Goal: Task Accomplishment & Management: Complete application form

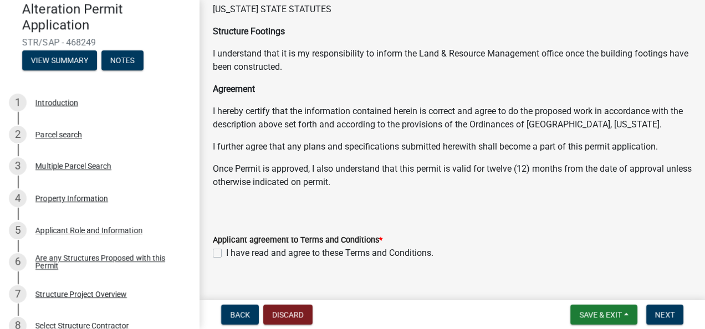
scroll to position [222, 0]
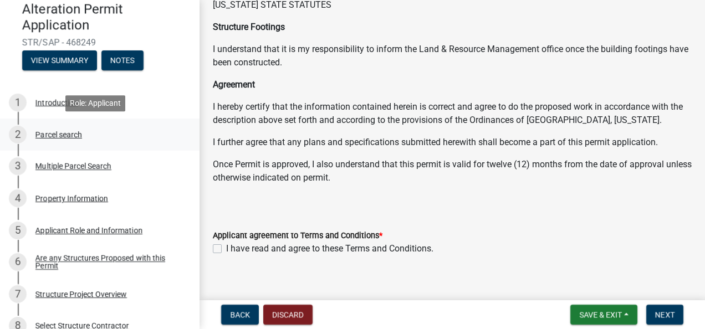
click at [48, 135] on div "Parcel search" at bounding box center [58, 135] width 47 height 8
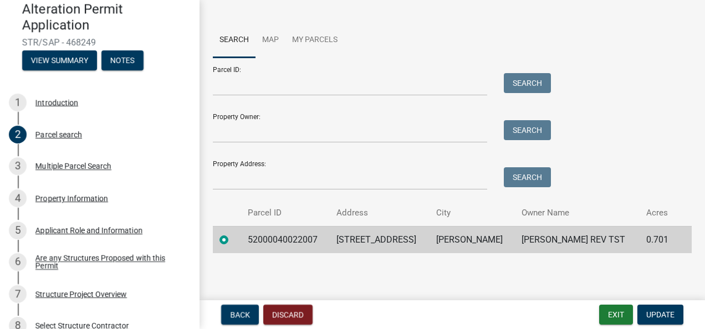
scroll to position [98, 0]
click at [63, 166] on div "Multiple Parcel Search" at bounding box center [73, 166] width 76 height 8
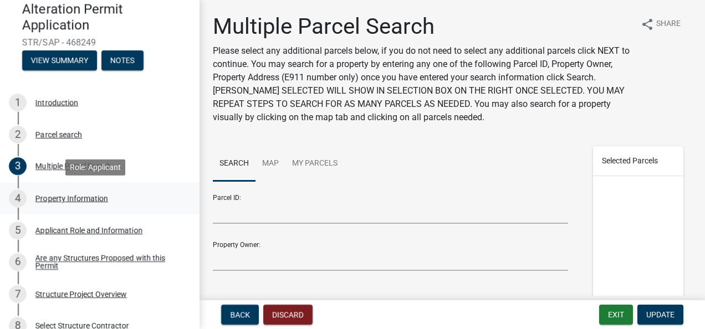
click at [49, 200] on div "Property Information" at bounding box center [71, 199] width 73 height 8
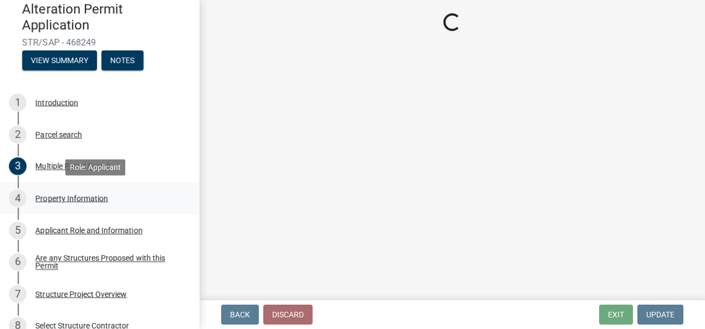
select select "7a383bc9-1ab3-45d1-a8e2-10abd99d8c01"
select select "9f52d7c9-96dd-4370-b810-ce091165f7c2"
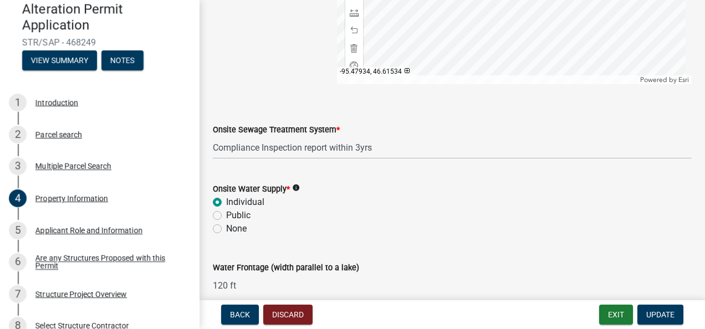
scroll to position [829, 0]
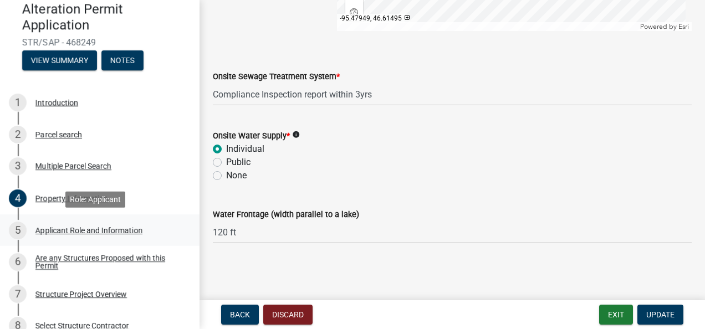
click at [55, 228] on div "Applicant Role and Information" at bounding box center [88, 231] width 107 height 8
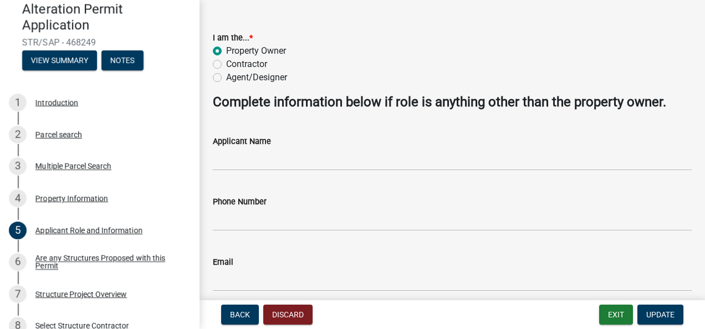
scroll to position [92, 0]
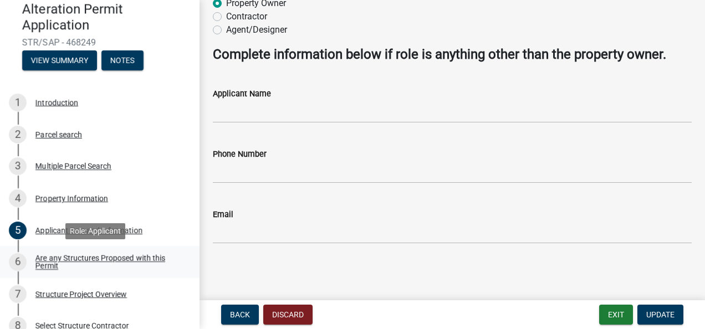
click at [70, 257] on div "Are any Structures Proposed with this Permit" at bounding box center [108, 262] width 146 height 16
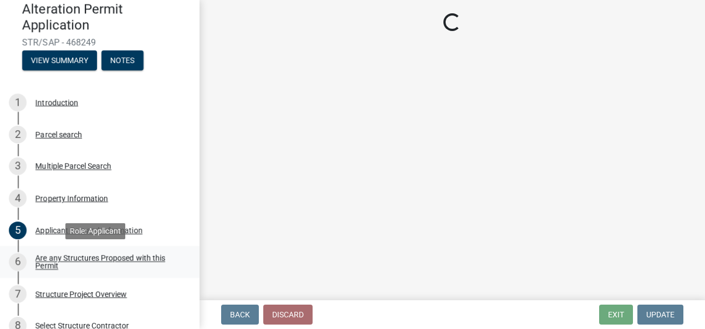
scroll to position [0, 0]
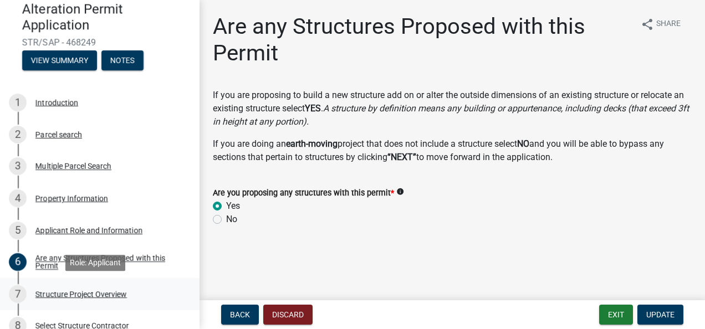
click at [59, 295] on div "Structure Project Overview" at bounding box center [80, 294] width 91 height 8
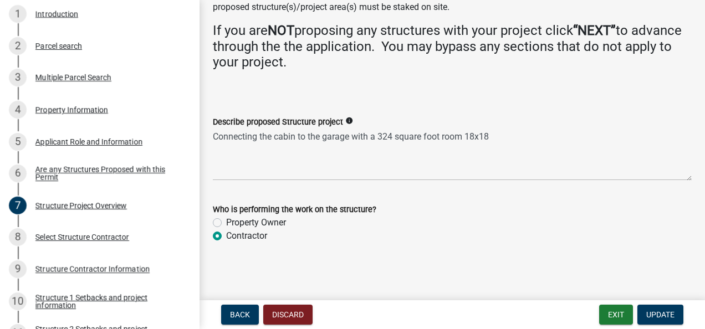
scroll to position [232, 0]
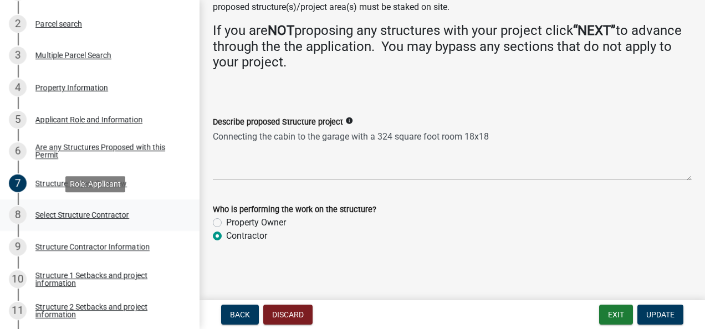
click at [49, 214] on div "Select Structure Contractor" at bounding box center [82, 215] width 94 height 8
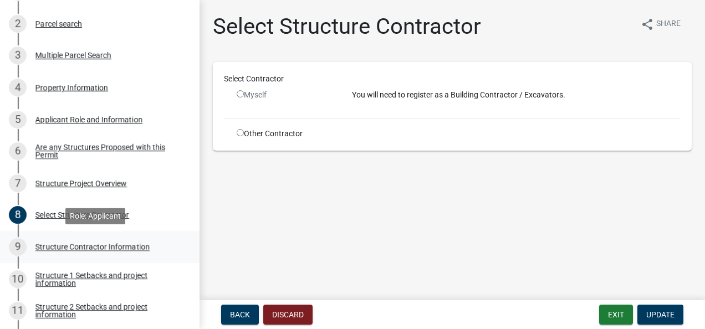
click at [45, 247] on div "Structure Contractor Information" at bounding box center [92, 247] width 114 height 8
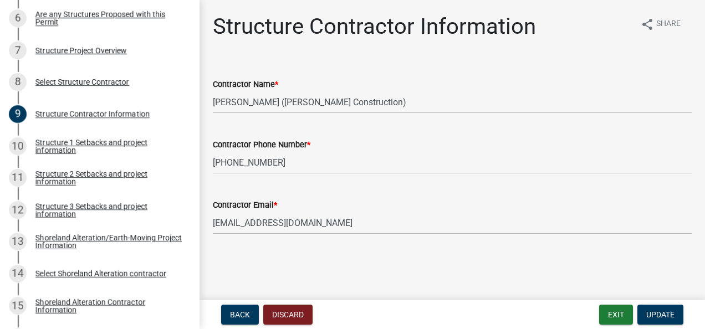
scroll to position [387, 0]
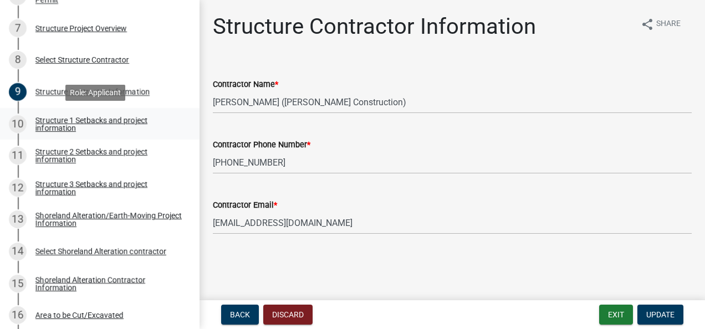
click at [57, 117] on div "Structure 1 Setbacks and project information" at bounding box center [108, 124] width 146 height 16
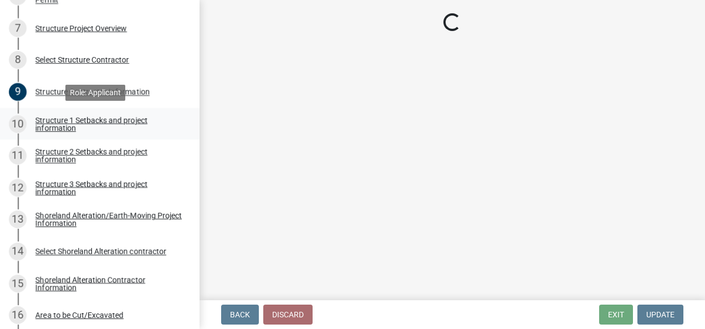
select select "c185e313-3403-4239-bd61-bb563c58a77a"
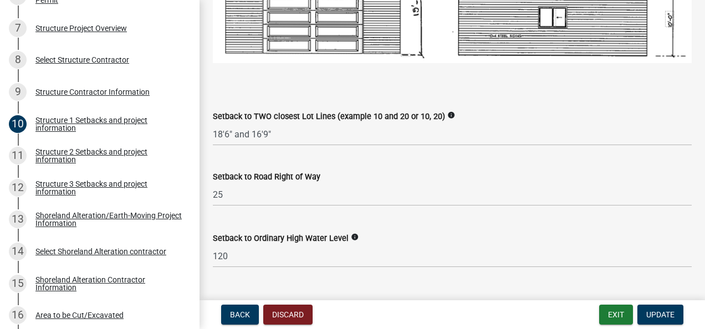
scroll to position [887, 0]
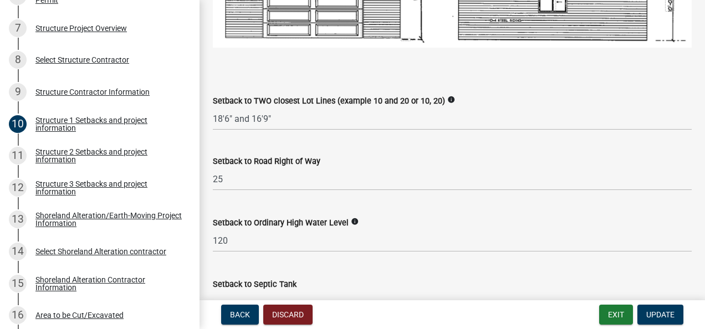
click at [351, 220] on icon "info" at bounding box center [355, 222] width 8 height 8
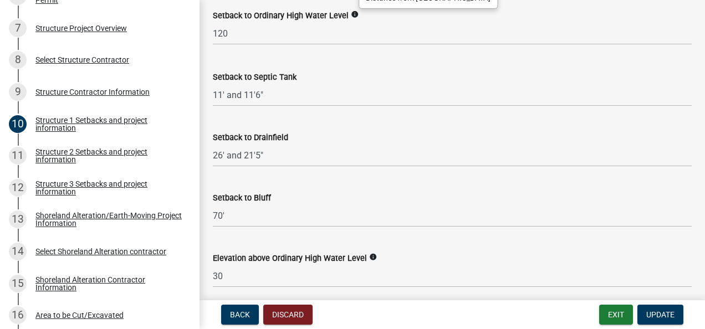
scroll to position [1109, 0]
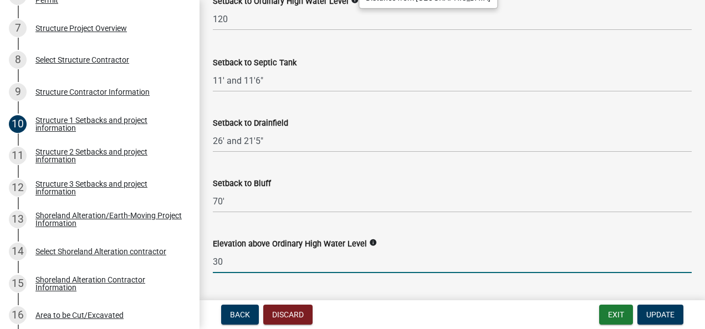
click at [228, 260] on input "30" at bounding box center [452, 262] width 479 height 23
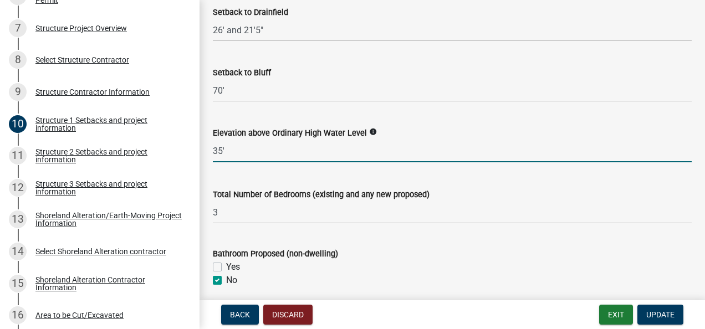
scroll to position [1275, 0]
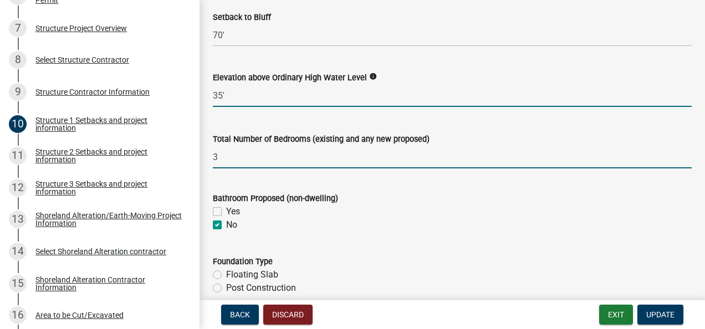
type input "35"
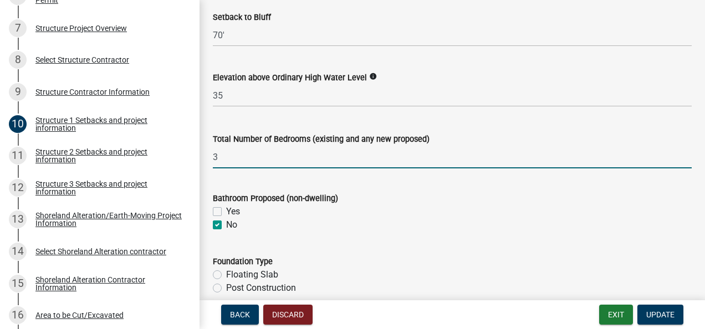
click at [251, 156] on input "3" at bounding box center [452, 157] width 479 height 23
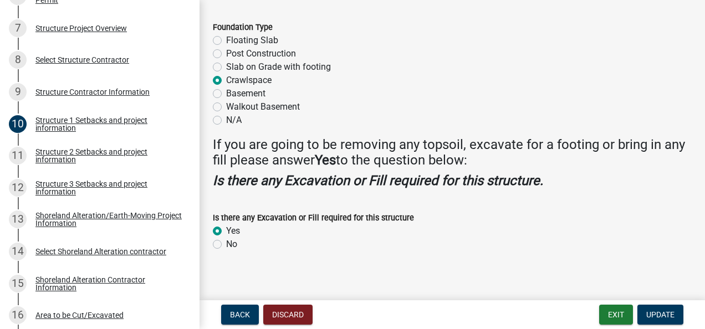
scroll to position [1515, 0]
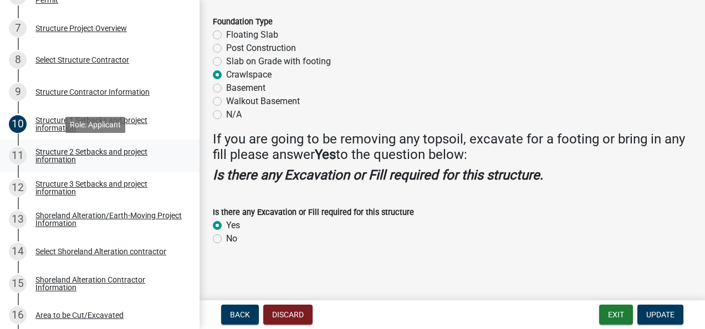
click at [46, 151] on div "Structure 2 Setbacks and project information" at bounding box center [108, 156] width 146 height 16
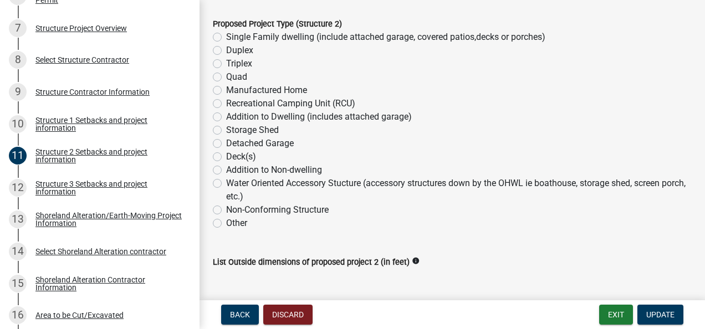
scroll to position [222, 0]
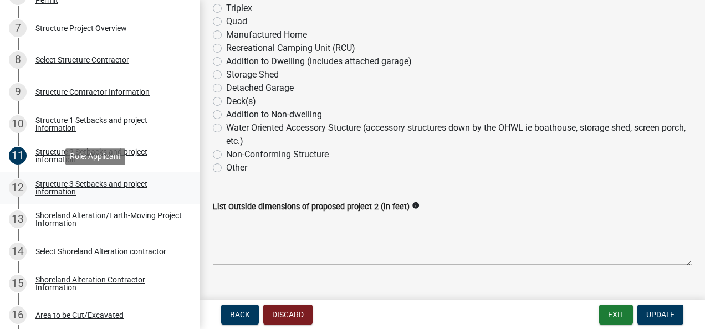
click at [50, 183] on div "Structure 3 Setbacks and project information" at bounding box center [108, 188] width 146 height 16
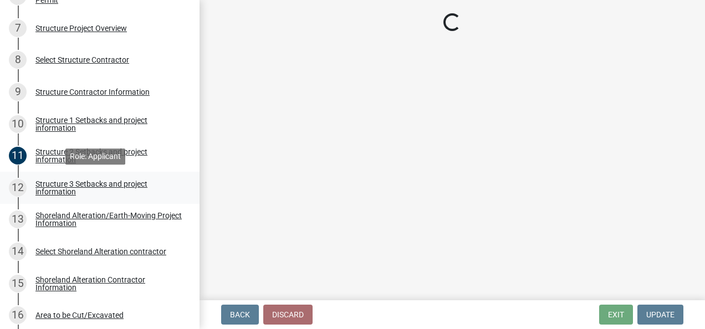
scroll to position [0, 0]
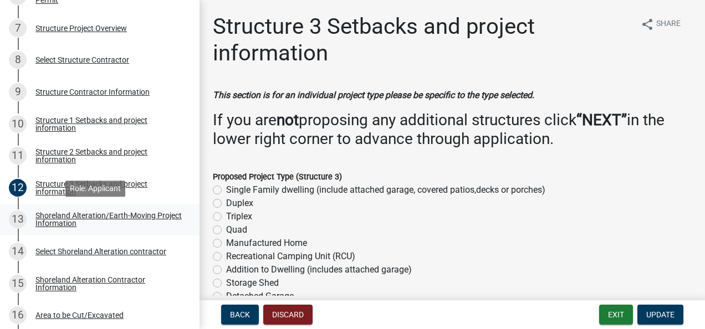
click at [50, 214] on div "Shoreland Alteration/Earth-Moving Project Information" at bounding box center [108, 220] width 146 height 16
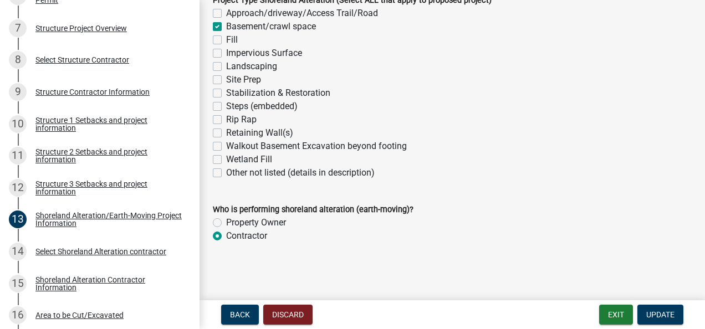
scroll to position [304, 0]
click at [68, 249] on div "Select Shoreland Alteration contractor" at bounding box center [100, 252] width 131 height 8
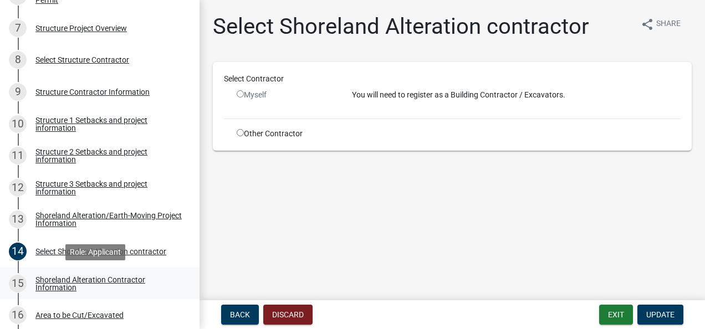
click at [63, 279] on div "Shoreland Alteration Contractor Information" at bounding box center [108, 284] width 146 height 16
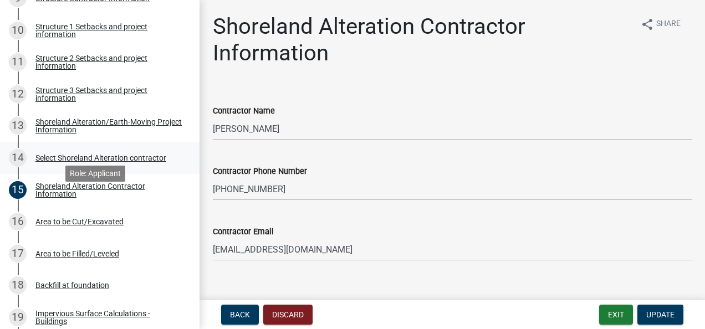
scroll to position [498, 0]
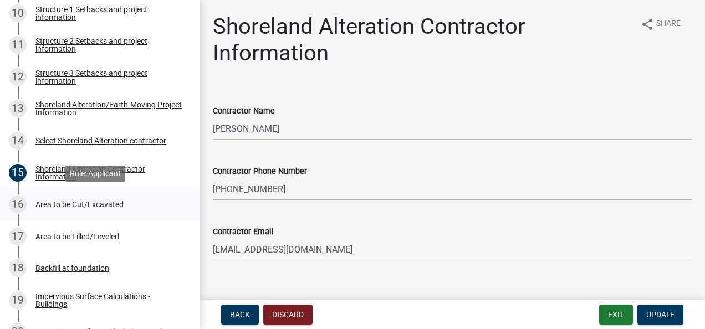
click at [43, 204] on div "Area to be Cut/Excavated" at bounding box center [79, 205] width 88 height 8
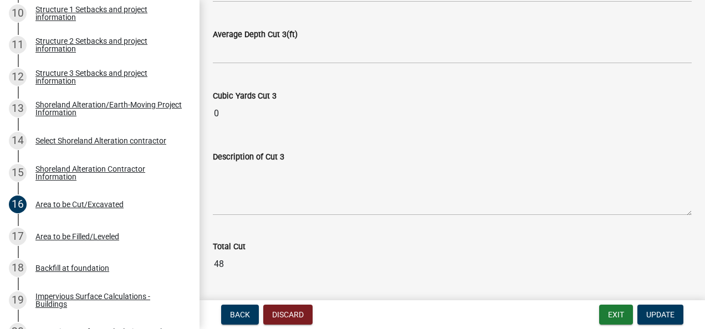
scroll to position [1386, 0]
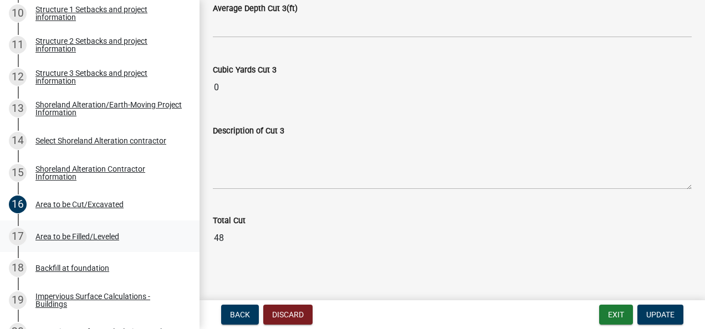
click at [38, 236] on div "Area to be Filled/Leveled" at bounding box center [77, 237] width 84 height 8
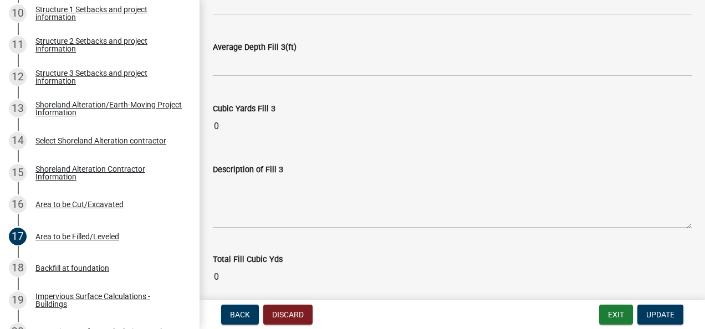
scroll to position [975, 0]
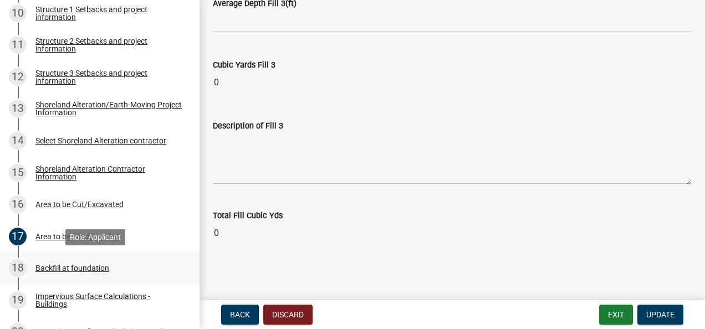
click at [47, 265] on div "Backfill at foundation" at bounding box center [72, 268] width 74 height 8
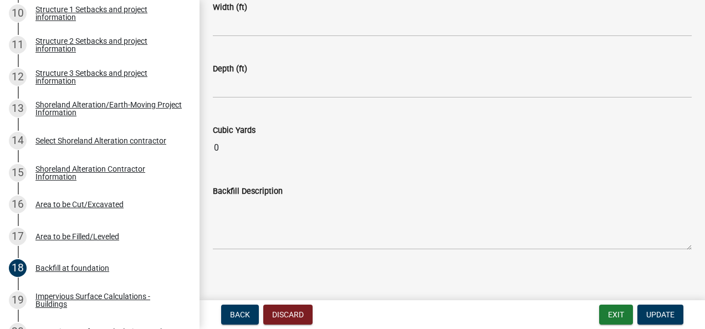
scroll to position [267, 0]
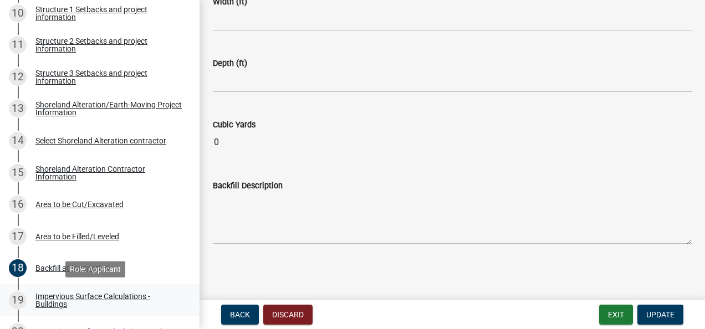
click at [42, 297] on div "Impervious Surface Calculations - Buildings" at bounding box center [108, 301] width 146 height 16
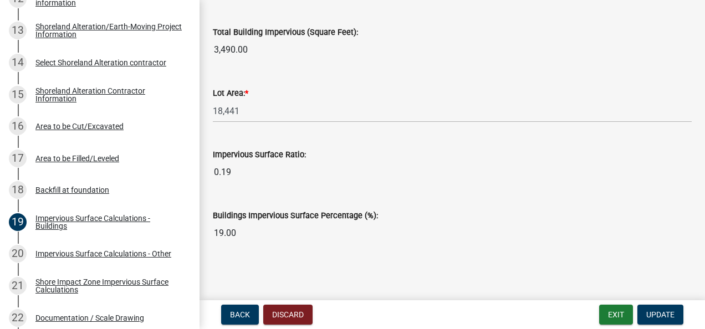
scroll to position [587, 0]
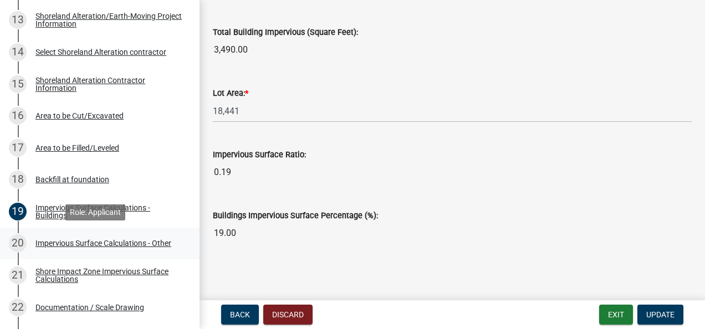
click at [41, 244] on div "Impervious Surface Calculations - Other" at bounding box center [103, 243] width 136 height 8
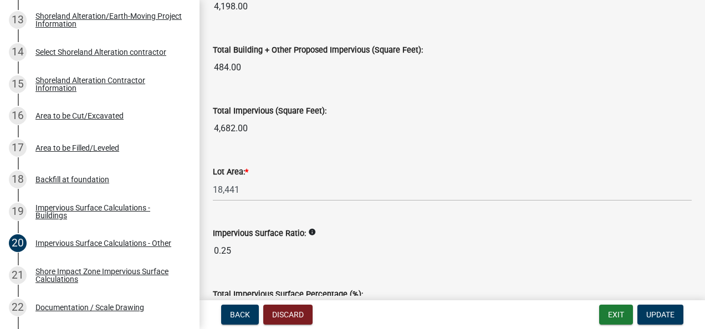
scroll to position [1386, 0]
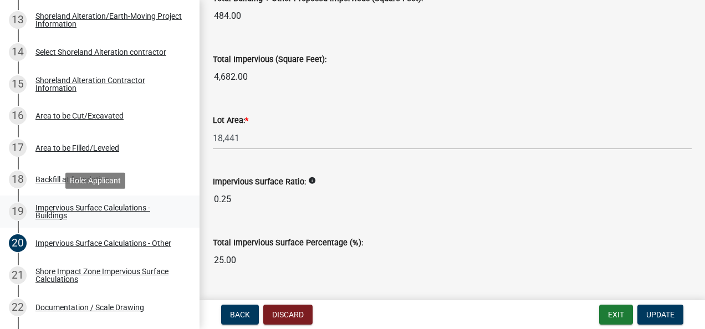
click at [48, 207] on div "Impervious Surface Calculations - Buildings" at bounding box center [108, 212] width 146 height 16
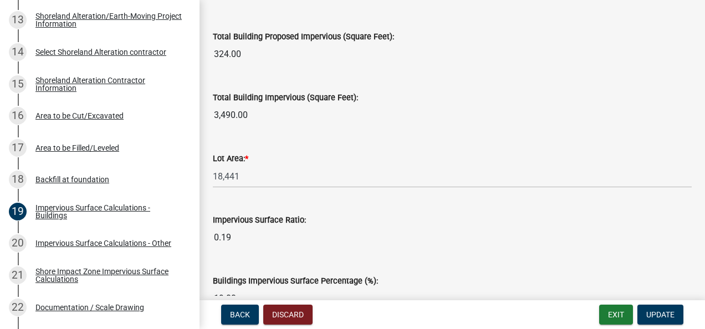
scroll to position [942, 0]
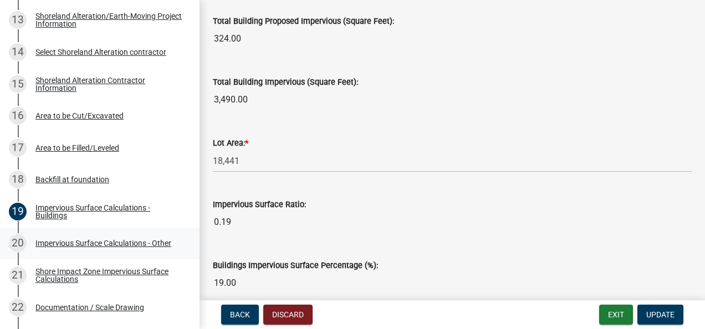
click at [63, 240] on div "Impervious Surface Calculations - Other" at bounding box center [103, 243] width 136 height 8
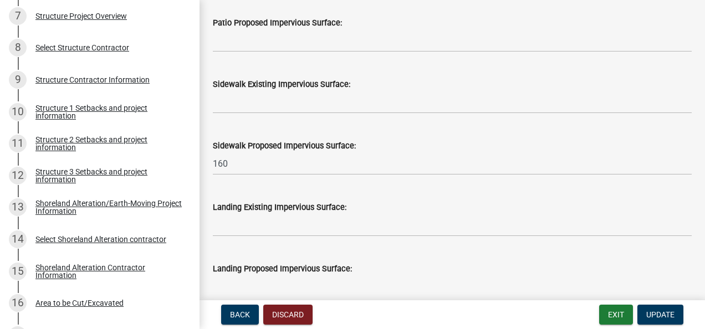
scroll to position [388, 0]
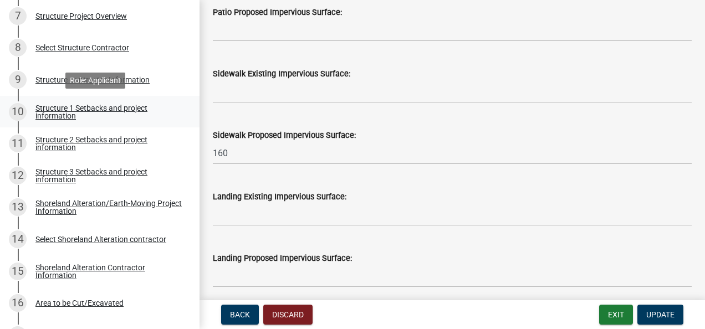
click at [63, 109] on div "Structure 1 Setbacks and project information" at bounding box center [108, 112] width 146 height 16
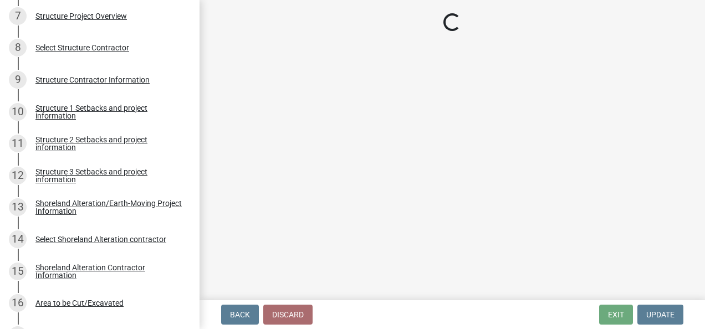
select select "c185e313-3403-4239-bd61-bb563c58a77a"
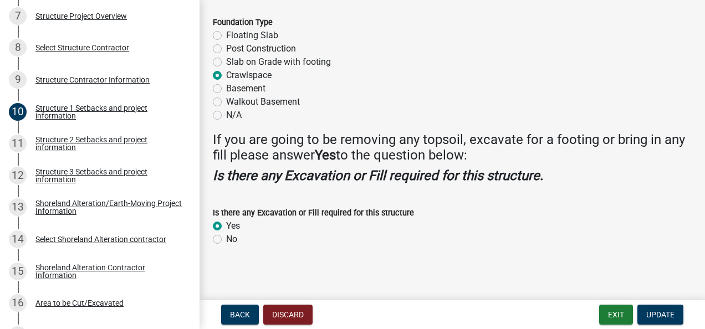
scroll to position [1515, 0]
click at [71, 142] on div "Structure 2 Setbacks and project information" at bounding box center [108, 144] width 146 height 16
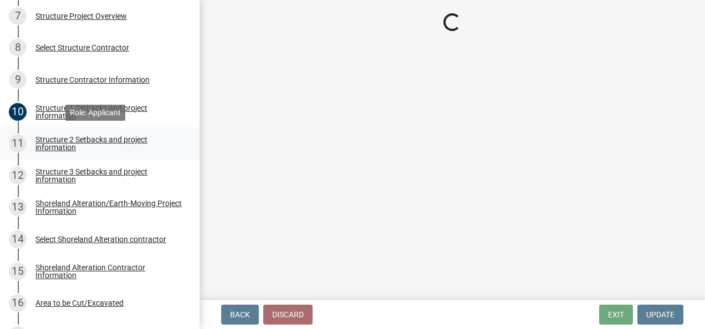
scroll to position [0, 0]
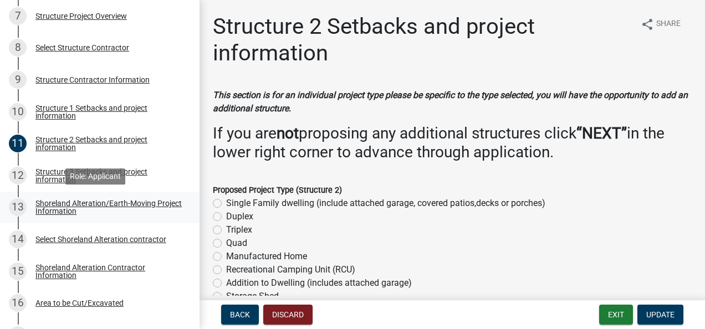
click at [71, 208] on div "Shoreland Alteration/Earth-Moving Project Information" at bounding box center [108, 208] width 146 height 16
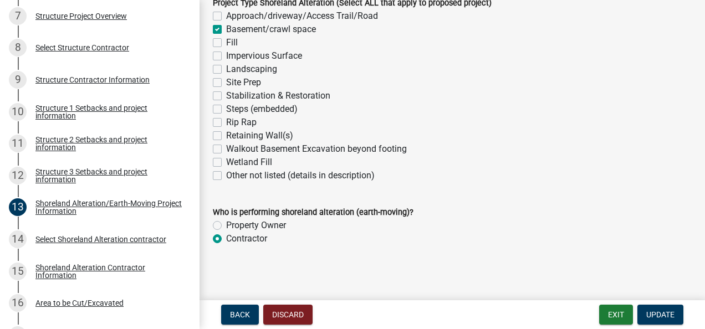
scroll to position [304, 0]
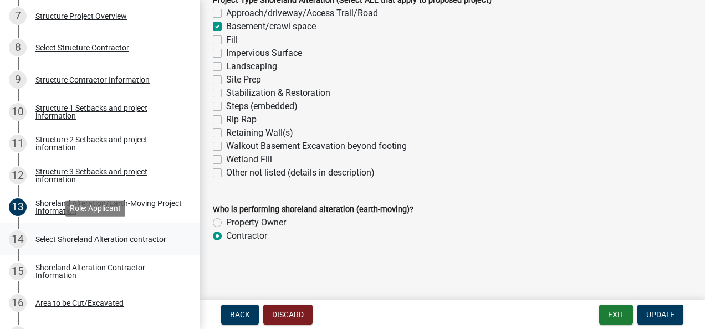
click at [70, 238] on div "Select Shoreland Alteration contractor" at bounding box center [100, 240] width 131 height 8
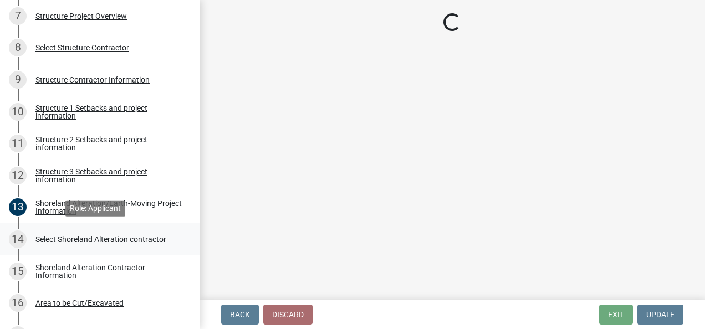
scroll to position [0, 0]
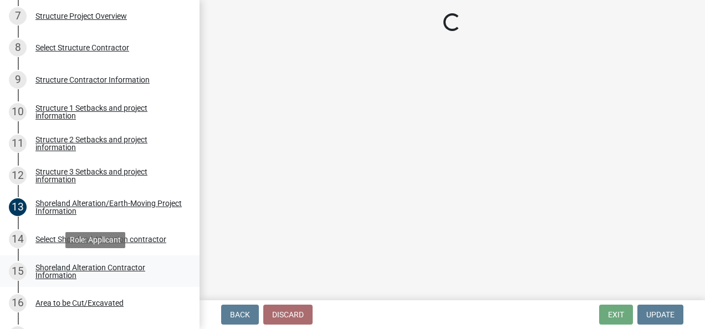
click at [63, 267] on div "Shoreland Alteration Contractor Information" at bounding box center [108, 272] width 146 height 16
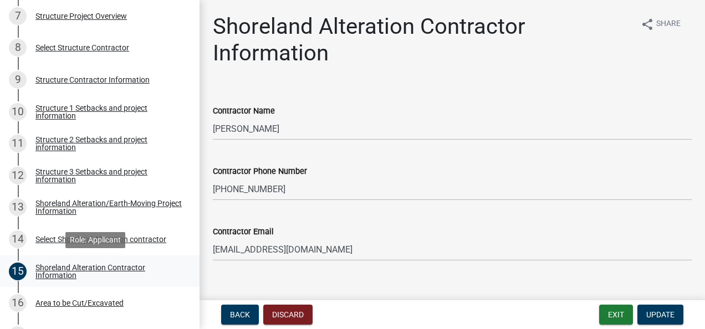
click at [49, 266] on div "Shoreland Alteration Contractor Information" at bounding box center [108, 272] width 146 height 16
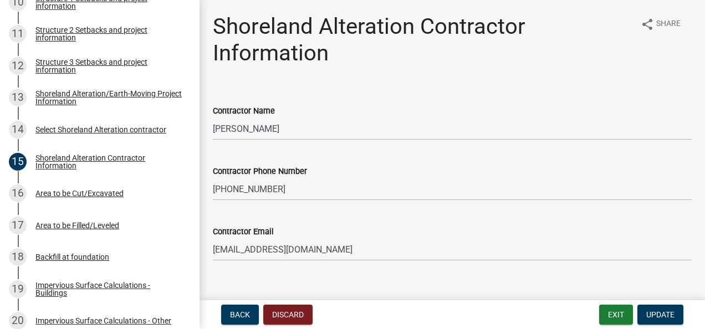
scroll to position [510, 0]
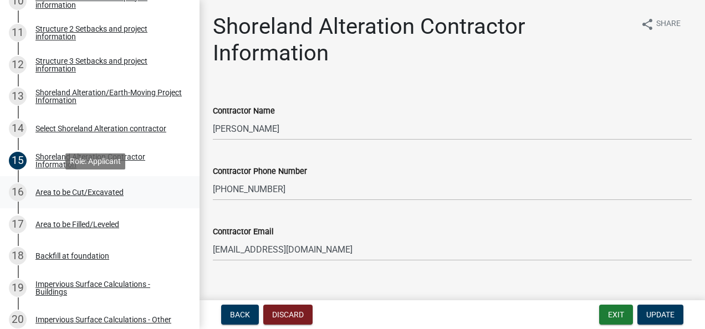
click at [58, 193] on div "Area to be Cut/Excavated" at bounding box center [79, 192] width 88 height 8
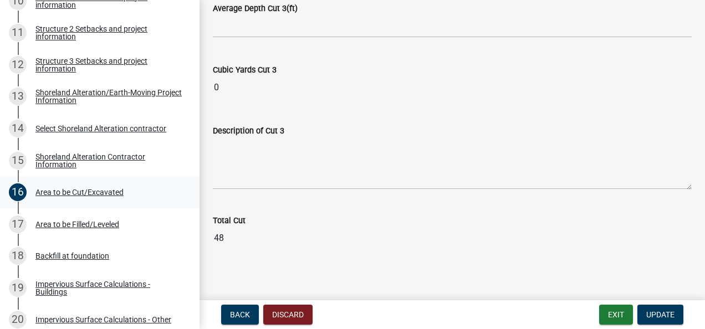
scroll to position [1386, 0]
click at [49, 282] on div "Impervious Surface Calculations - Buildings" at bounding box center [108, 288] width 146 height 16
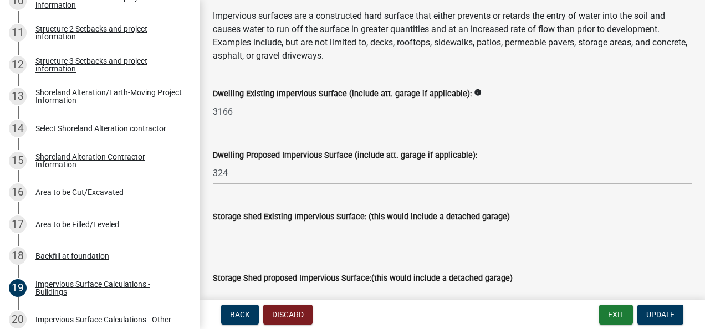
scroll to position [166, 0]
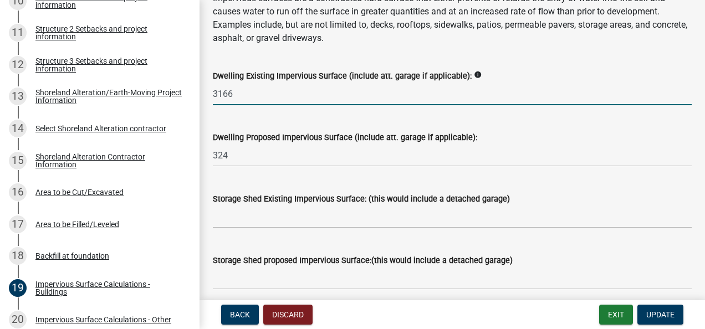
click at [247, 96] on input "3166" at bounding box center [452, 94] width 479 height 23
type input "3"
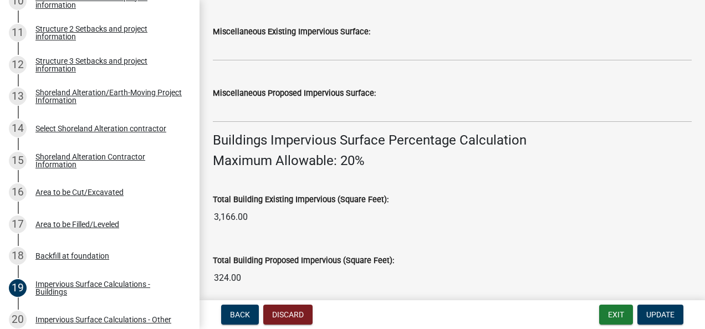
scroll to position [721, 0]
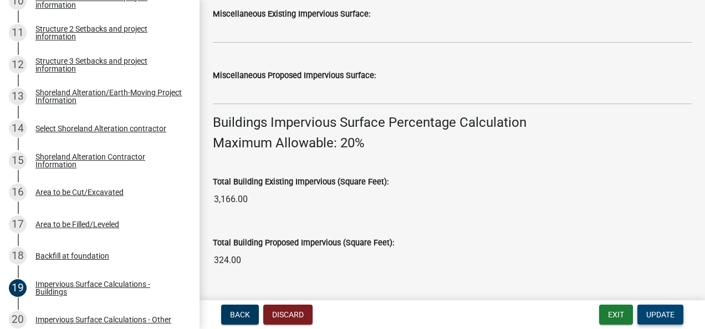
type input "1700"
click at [652, 315] on span "Update" at bounding box center [660, 314] width 28 height 9
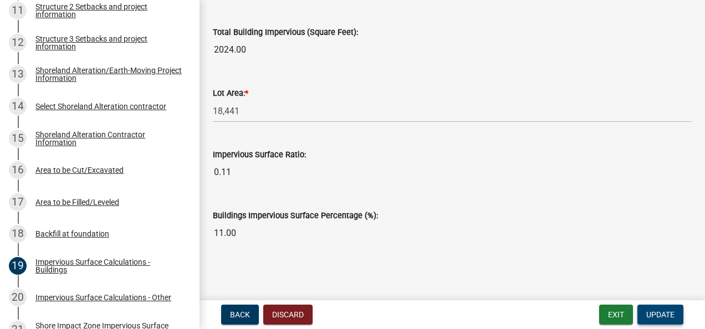
scroll to position [555, 0]
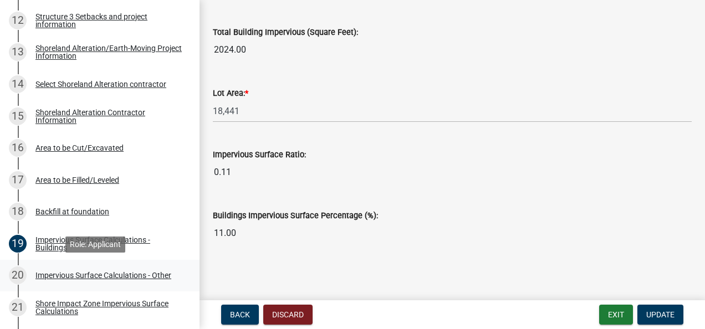
click at [45, 275] on div "Impervious Surface Calculations - Other" at bounding box center [103, 276] width 136 height 8
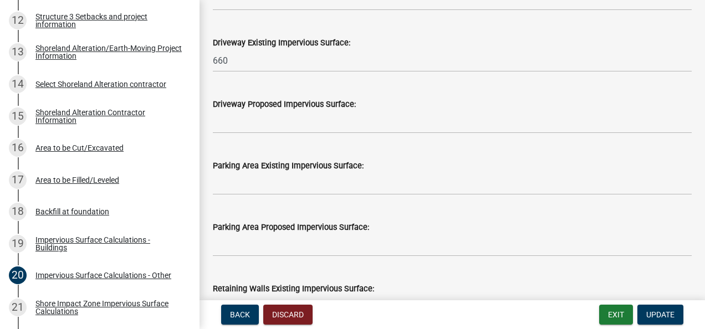
scroll to position [610, 0]
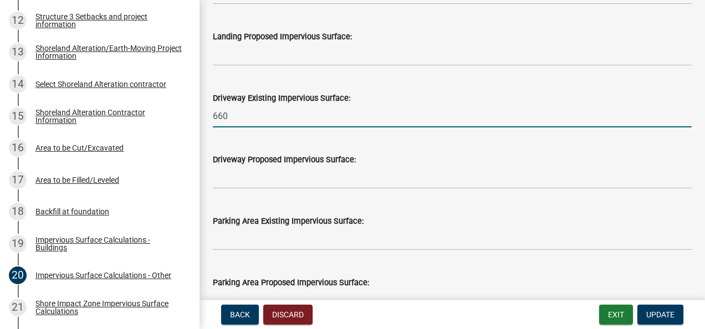
click at [241, 118] on input "660" at bounding box center [452, 116] width 479 height 23
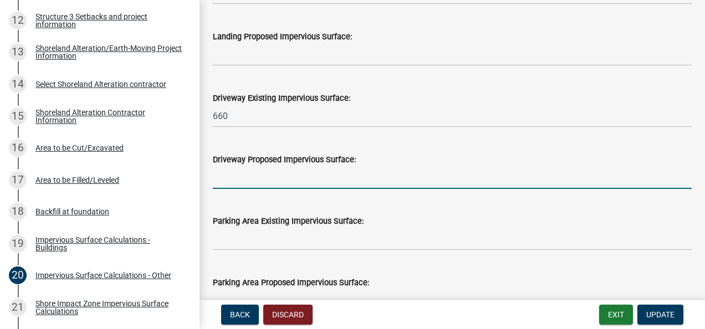
click at [323, 178] on input "text" at bounding box center [452, 177] width 479 height 23
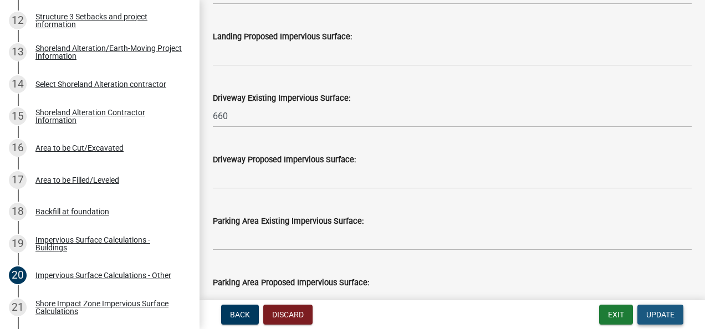
click at [657, 315] on span "Update" at bounding box center [660, 314] width 28 height 9
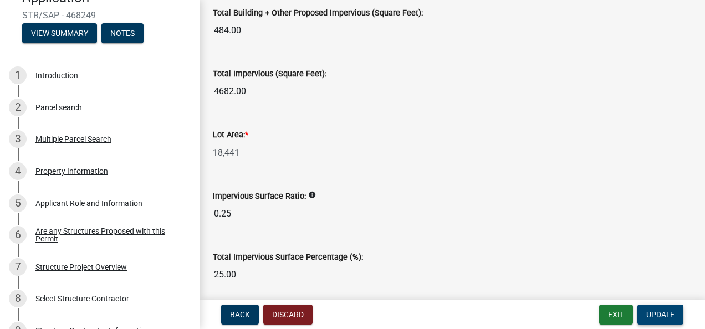
scroll to position [142, 0]
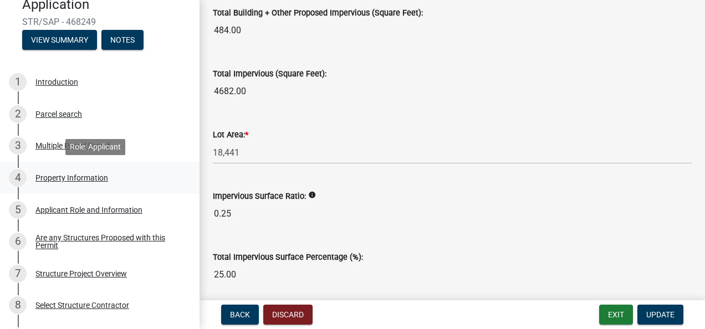
click at [48, 178] on div "Property Information" at bounding box center [71, 178] width 73 height 8
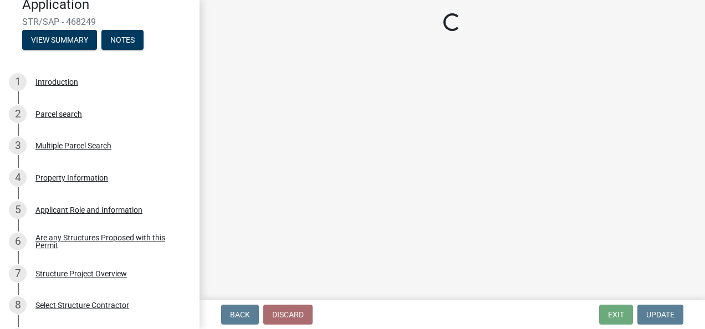
select select "7a383bc9-1ab3-45d1-a8e2-10abd99d8c01"
select select "9f52d7c9-96dd-4370-b810-ce091165f7c2"
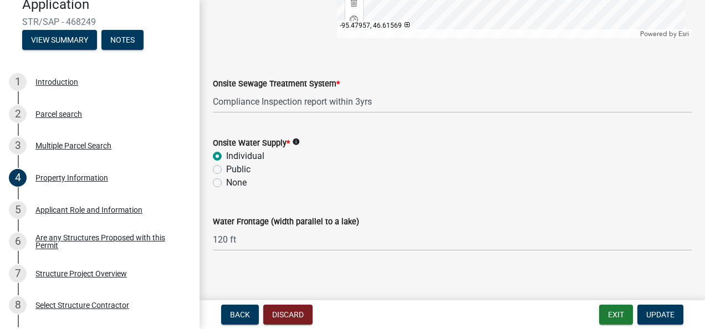
scroll to position [829, 0]
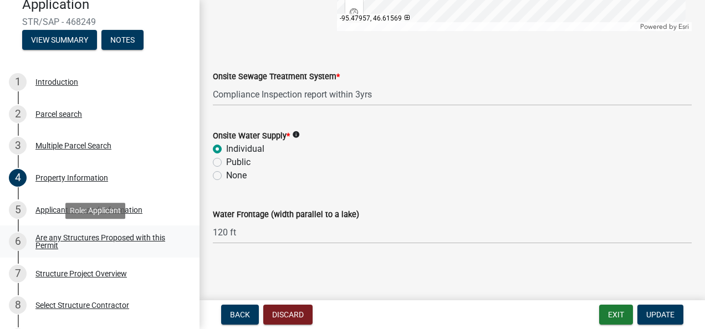
click at [52, 236] on div "Are any Structures Proposed with this Permit" at bounding box center [108, 242] width 146 height 16
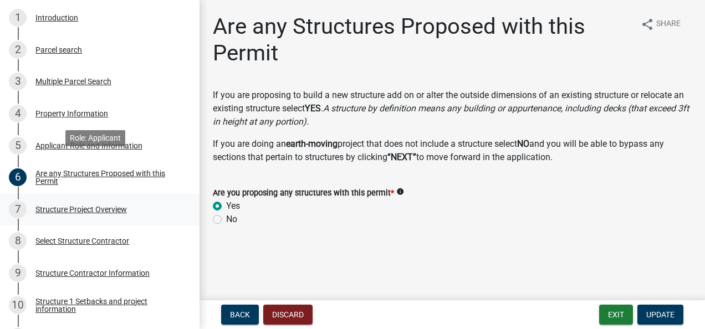
scroll to position [253, 0]
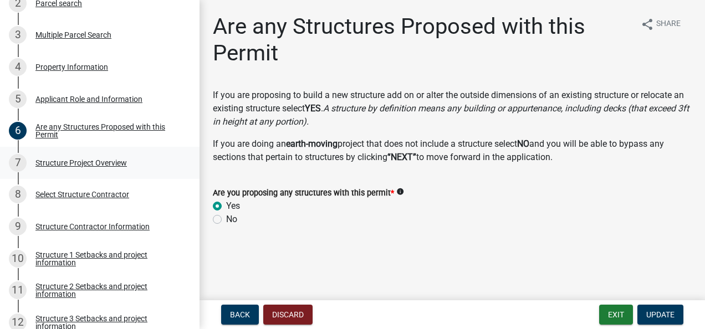
click at [80, 162] on div "Structure Project Overview" at bounding box center [80, 163] width 91 height 8
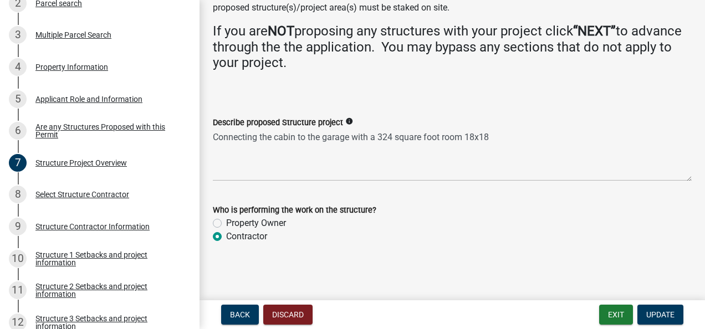
scroll to position [113, 0]
click at [49, 253] on div "Structure 1 Setbacks and project information" at bounding box center [108, 259] width 146 height 16
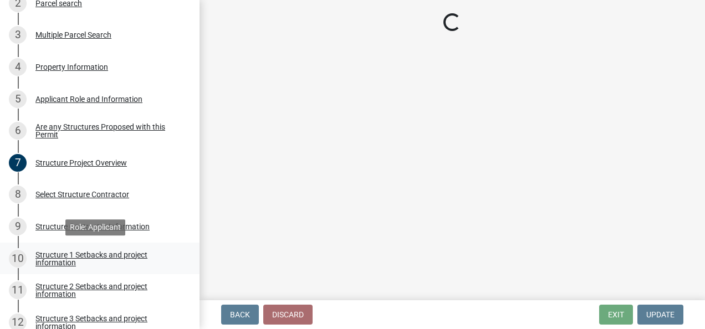
scroll to position [0, 0]
select select "c185e313-3403-4239-bd61-bb563c58a77a"
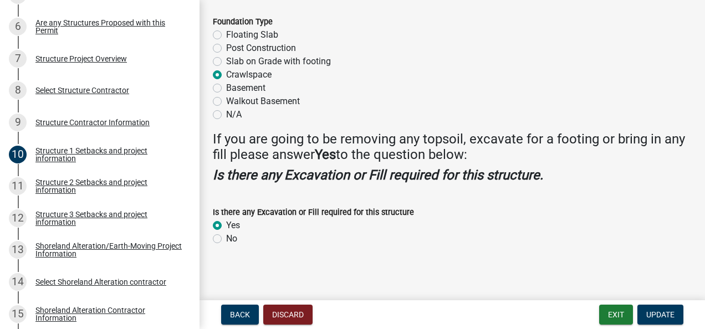
scroll to position [364, 0]
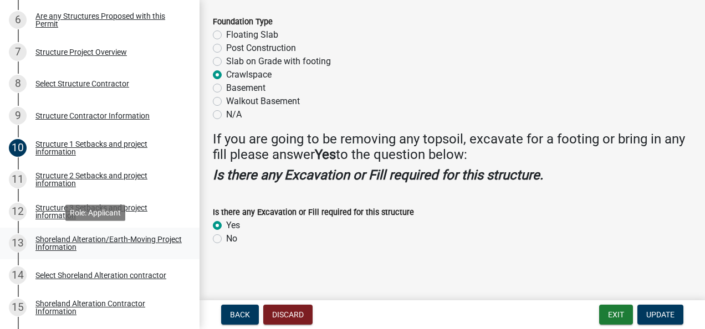
click at [59, 238] on div "Shoreland Alteration/Earth-Moving Project Information" at bounding box center [108, 244] width 146 height 16
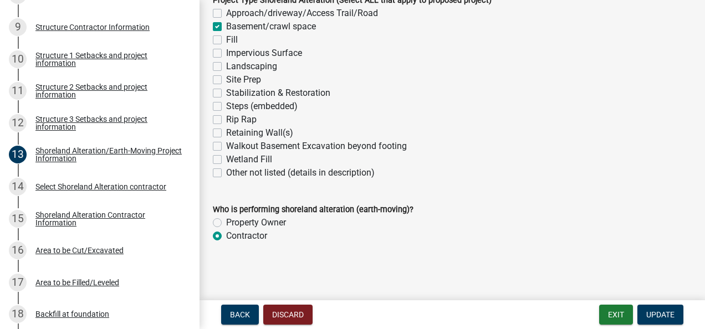
scroll to position [474, 0]
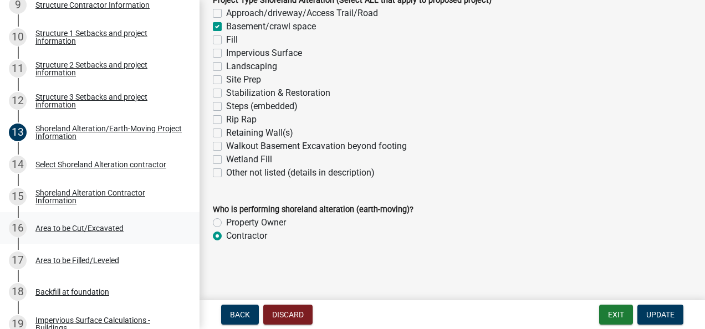
click at [47, 225] on div "Area to be Cut/Excavated" at bounding box center [79, 228] width 88 height 8
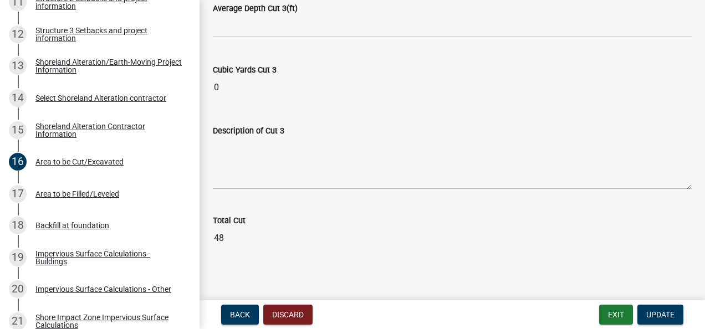
scroll to position [563, 0]
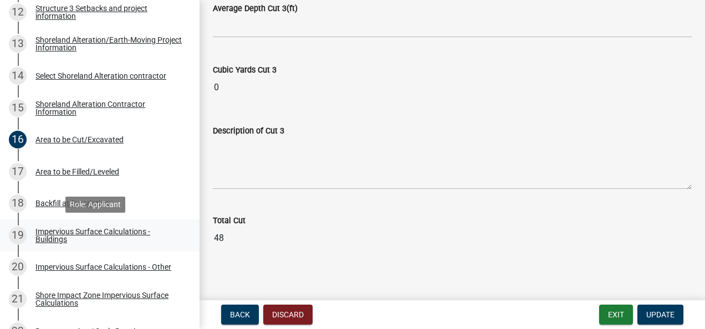
click at [50, 232] on div "Impervious Surface Calculations - Buildings" at bounding box center [108, 236] width 146 height 16
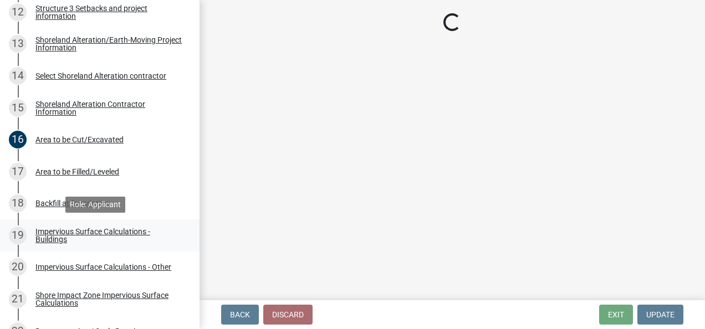
scroll to position [0, 0]
click at [50, 232] on div "Impervious Surface Calculations - Buildings" at bounding box center [108, 236] width 146 height 16
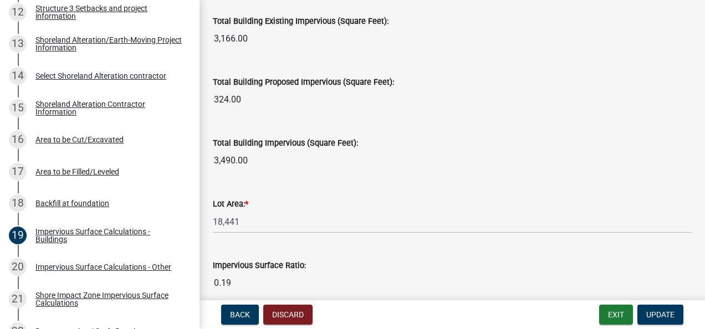
scroll to position [826, 0]
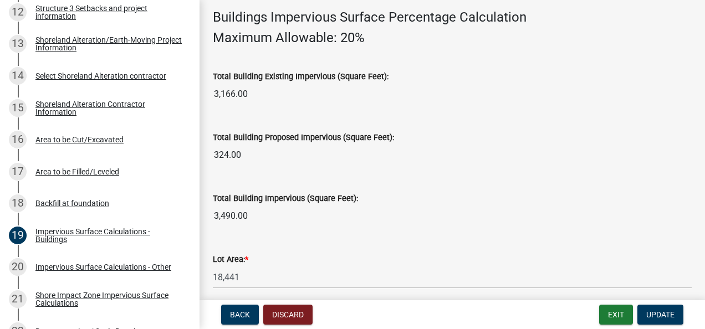
drag, startPoint x: 249, startPoint y: 97, endPoint x: 200, endPoint y: 99, distance: 49.4
click at [280, 99] on input "3,166.00" at bounding box center [452, 94] width 479 height 22
click at [258, 95] on input "3,166.00" at bounding box center [452, 94] width 479 height 22
click at [259, 95] on input "3,166.00" at bounding box center [452, 94] width 479 height 22
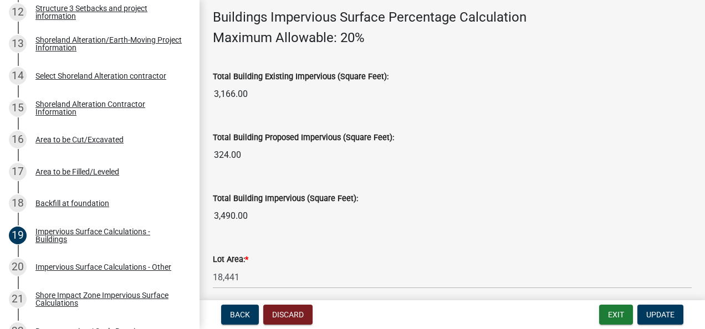
click at [249, 93] on input "3,166.00" at bounding box center [452, 94] width 479 height 22
click at [251, 93] on input "3,166.00" at bounding box center [452, 94] width 479 height 22
click at [251, 94] on input "3,166.00" at bounding box center [452, 94] width 479 height 22
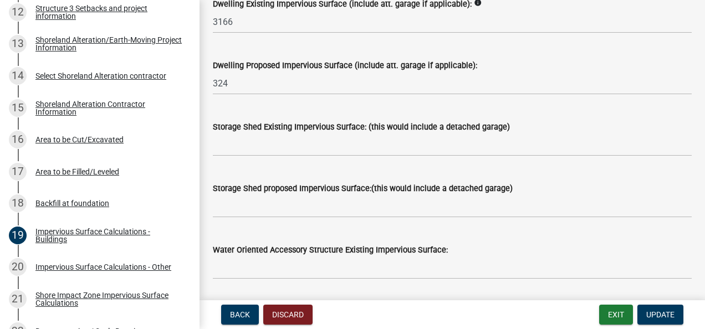
scroll to position [216, 0]
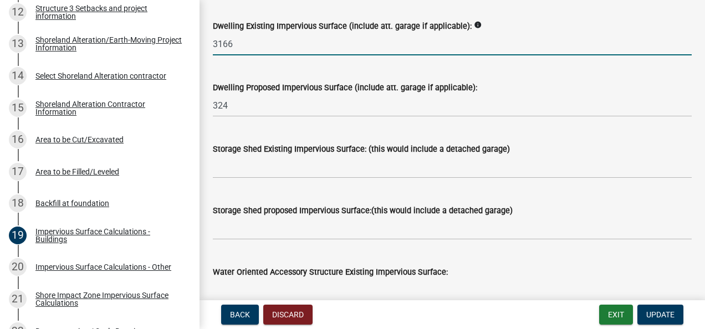
drag, startPoint x: 237, startPoint y: 42, endPoint x: 212, endPoint y: 49, distance: 26.3
click at [212, 49] on div "Dwelling Existing Impervious Surface (include att. garage if applicable): info …" at bounding box center [453, 30] width 496 height 52
type input "1700"
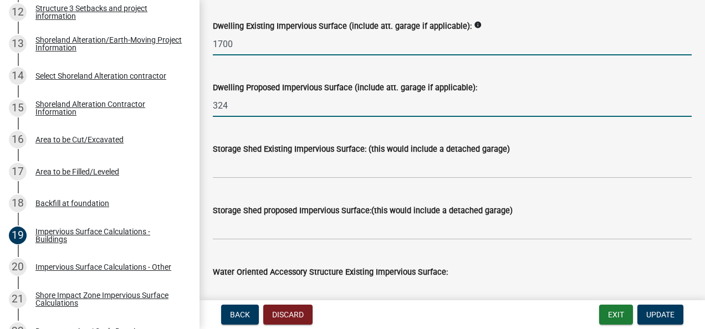
click at [245, 106] on input "324" at bounding box center [452, 105] width 479 height 23
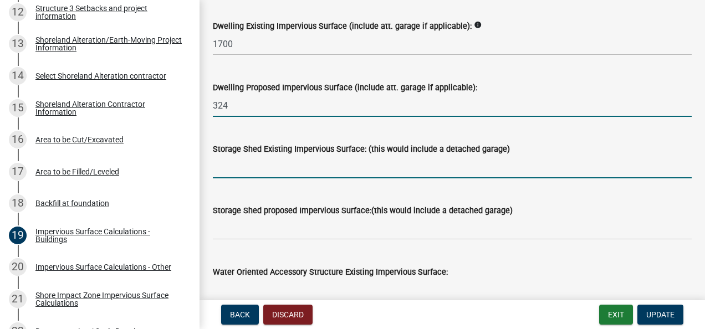
click at [257, 170] on input "text" at bounding box center [452, 167] width 479 height 23
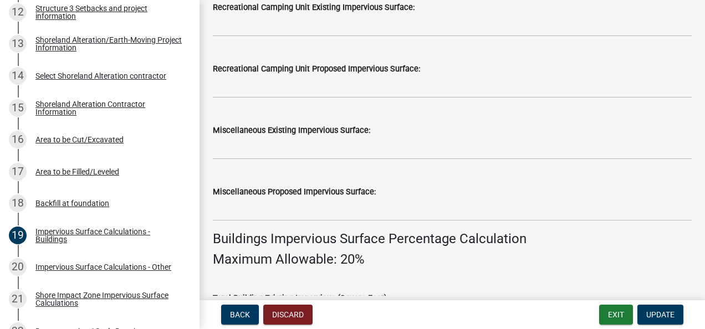
scroll to position [660, 0]
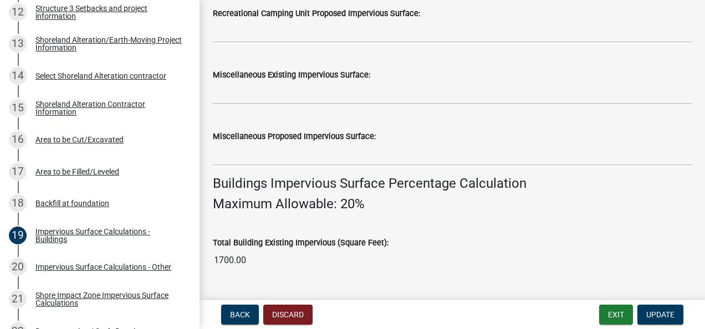
click at [308, 254] on input "1700.00" at bounding box center [452, 260] width 479 height 22
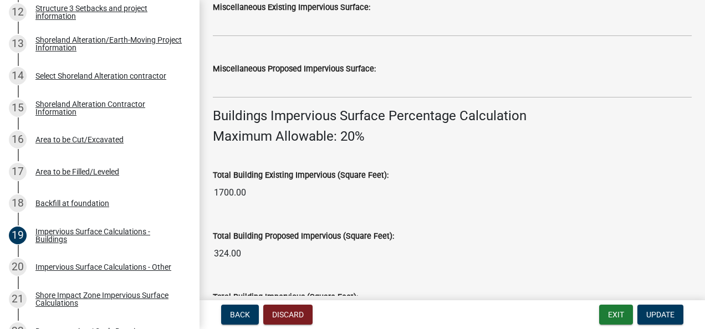
scroll to position [770, 0]
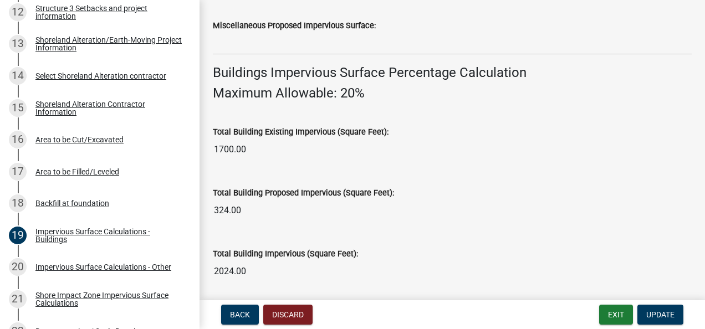
click at [259, 215] on input "324.00" at bounding box center [452, 211] width 479 height 22
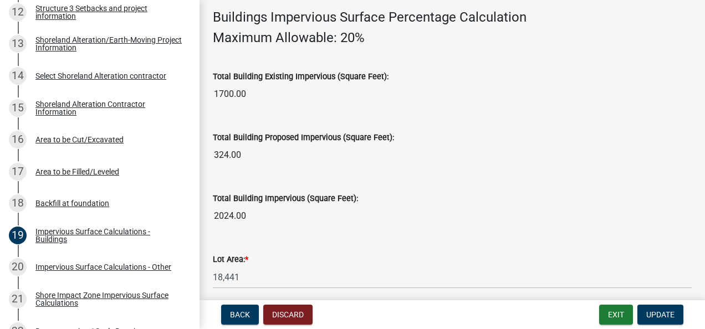
click at [252, 215] on input "2024.00" at bounding box center [452, 216] width 479 height 22
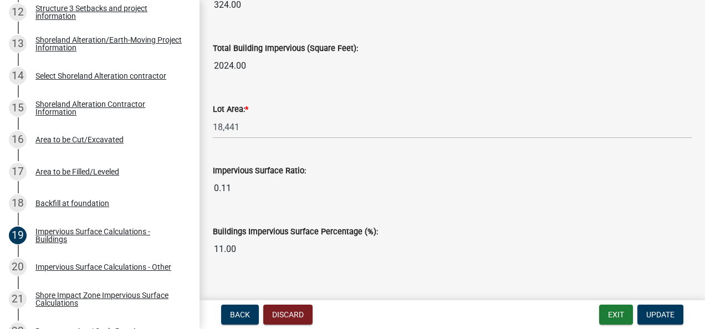
scroll to position [992, 0]
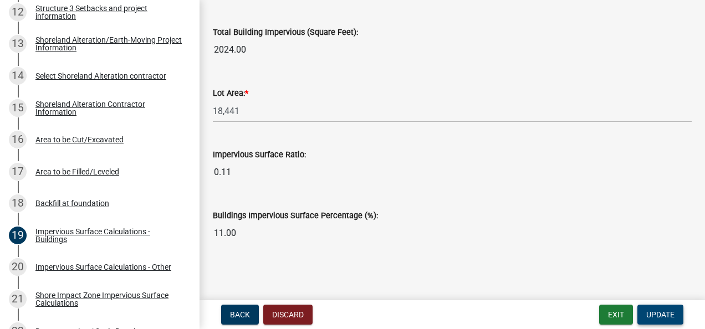
click at [658, 309] on button "Update" at bounding box center [660, 315] width 46 height 20
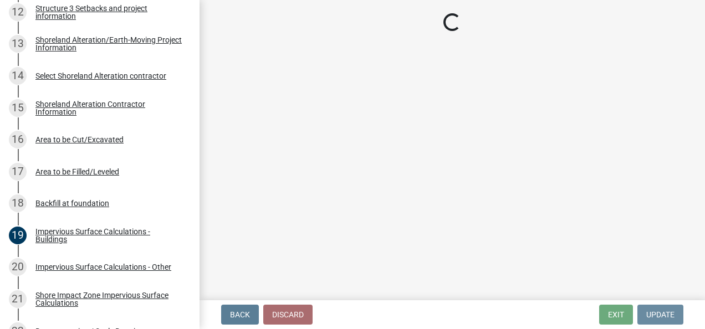
scroll to position [0, 0]
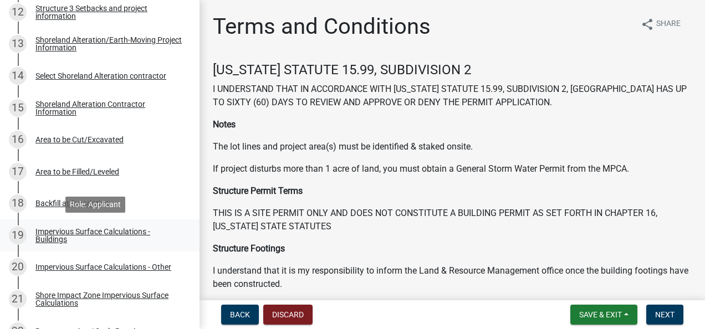
click at [59, 230] on div "Impervious Surface Calculations - Buildings" at bounding box center [108, 236] width 146 height 16
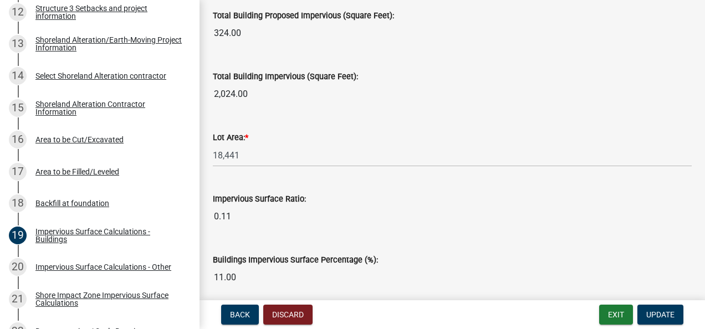
scroll to position [992, 0]
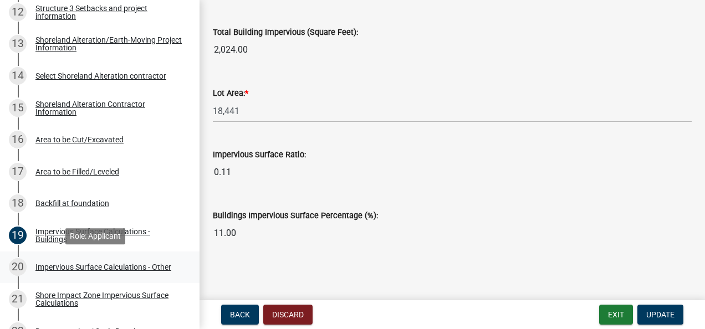
click at [90, 265] on div "Impervious Surface Calculations - Other" at bounding box center [103, 267] width 136 height 8
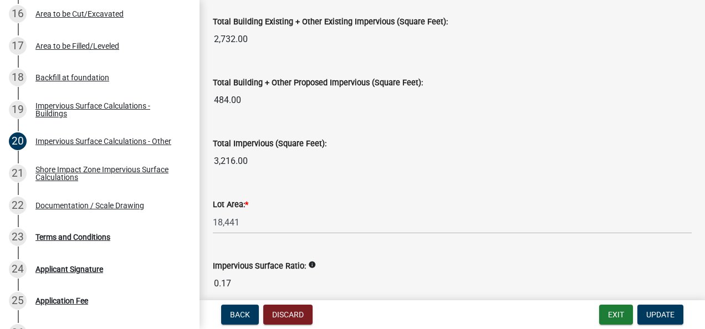
scroll to position [696, 0]
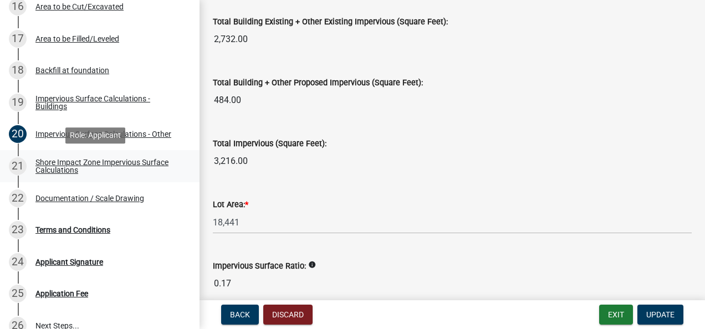
click at [75, 162] on div "Shore Impact Zone Impervious Surface Calculations" at bounding box center [108, 167] width 146 height 16
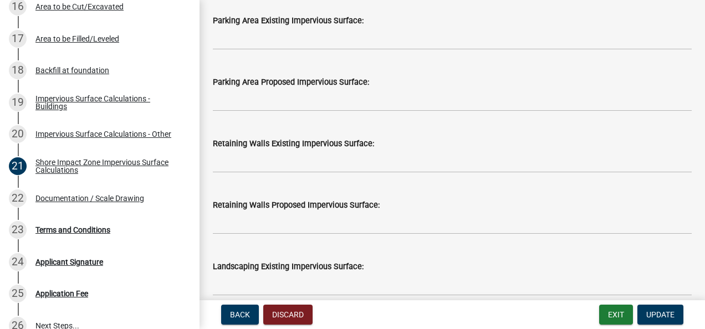
scroll to position [1053, 0]
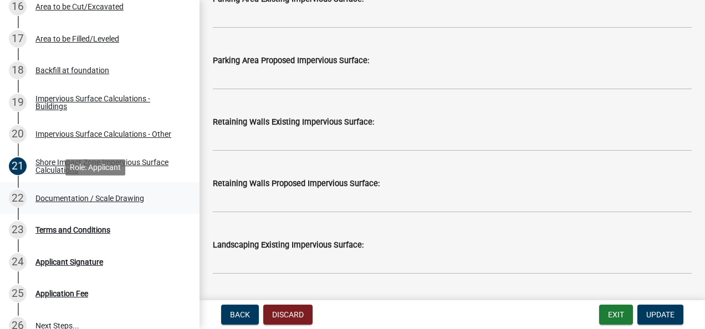
click at [50, 197] on div "Documentation / Scale Drawing" at bounding box center [89, 199] width 109 height 8
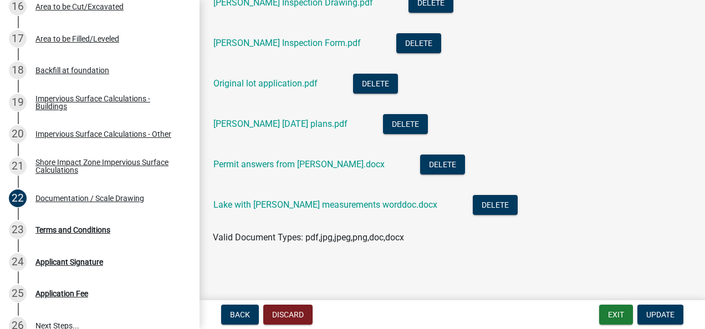
scroll to position [334, 0]
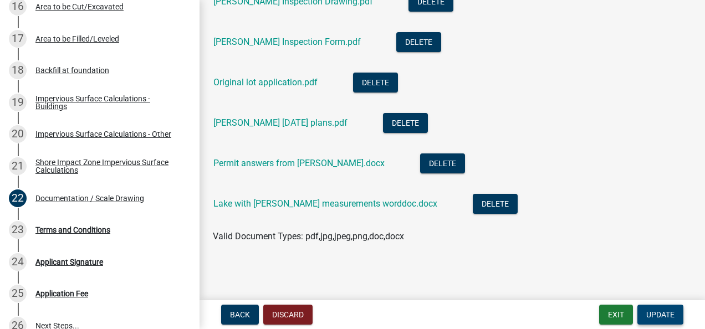
click at [663, 310] on span "Update" at bounding box center [660, 314] width 28 height 9
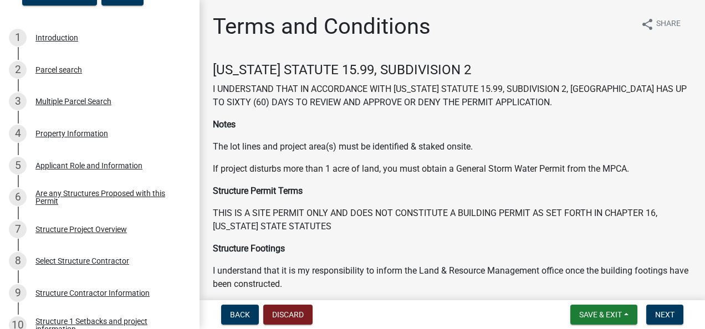
scroll to position [0, 0]
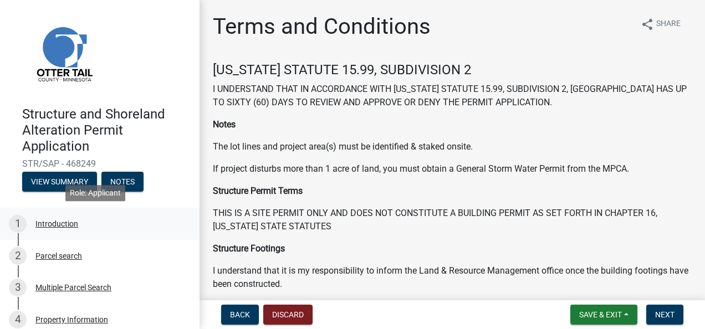
click at [43, 225] on div "Introduction" at bounding box center [56, 224] width 43 height 8
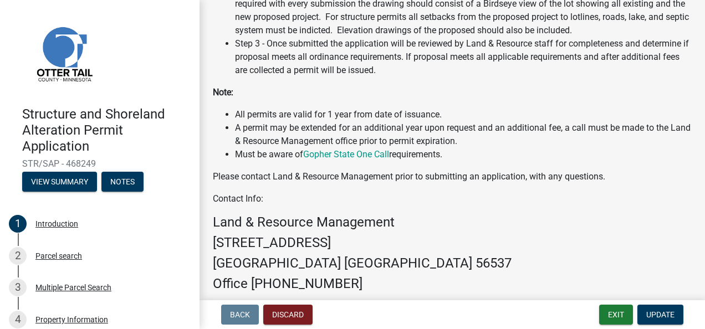
scroll to position [433, 0]
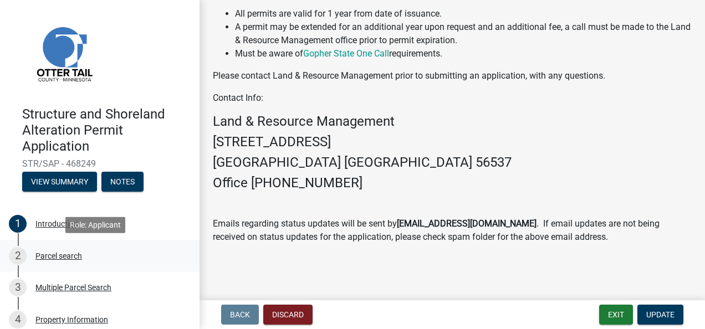
click at [53, 256] on div "Parcel search" at bounding box center [58, 256] width 47 height 8
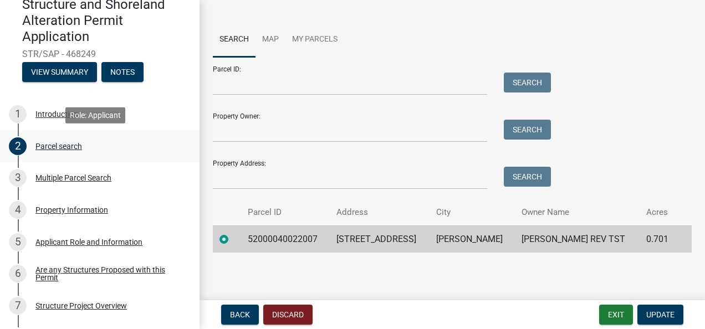
scroll to position [166, 0]
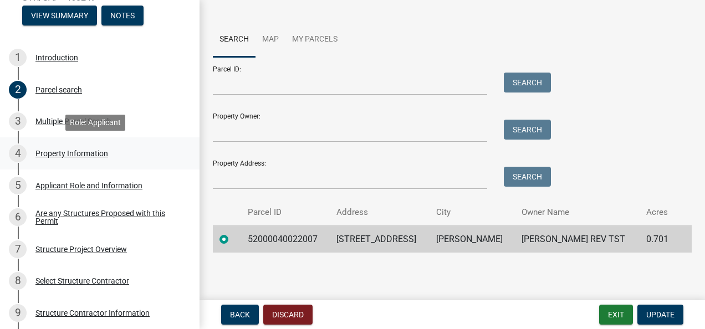
click at [48, 151] on div "Property Information" at bounding box center [71, 154] width 73 height 8
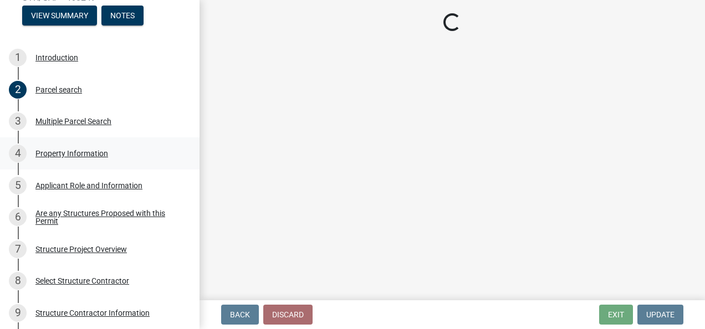
select select "7a383bc9-1ab3-45d1-a8e2-10abd99d8c01"
select select "9f52d7c9-96dd-4370-b810-ce091165f7c2"
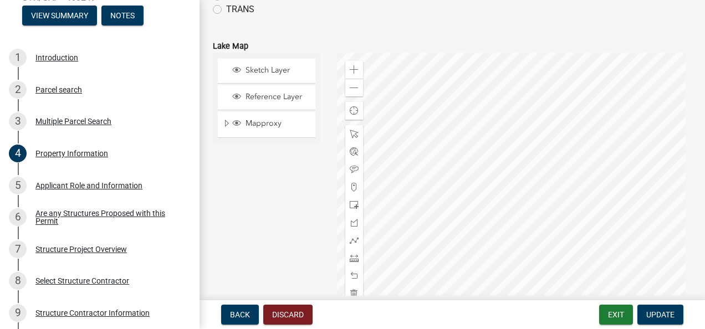
scroll to position [554, 0]
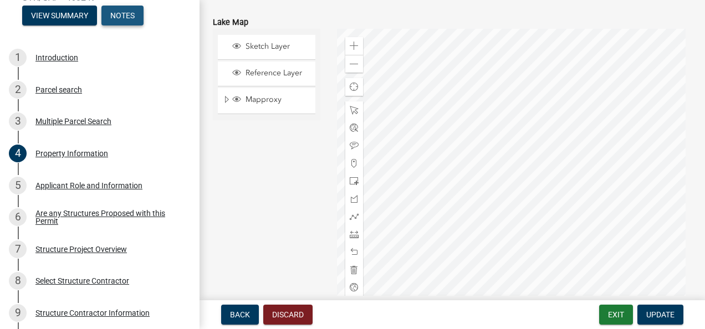
click at [121, 13] on button "Notes" at bounding box center [122, 16] width 42 height 20
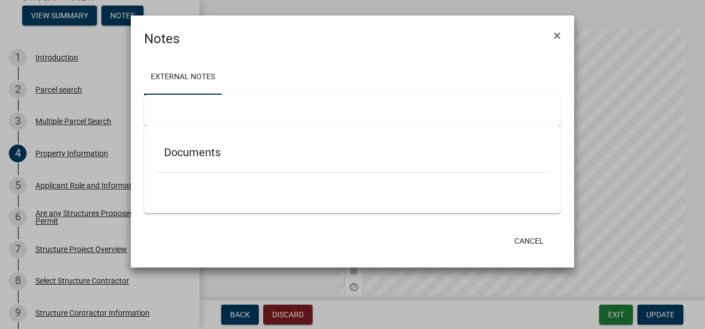
click at [175, 109] on div at bounding box center [352, 110] width 417 height 31
click at [155, 108] on div at bounding box center [352, 110] width 417 height 31
click at [171, 113] on div at bounding box center [352, 110] width 417 height 31
click at [556, 33] on span "×" at bounding box center [557, 36] width 7 height 16
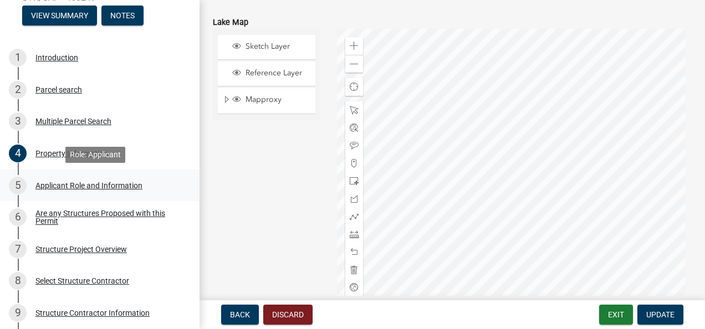
click at [49, 184] on div "Applicant Role and Information" at bounding box center [88, 186] width 107 height 8
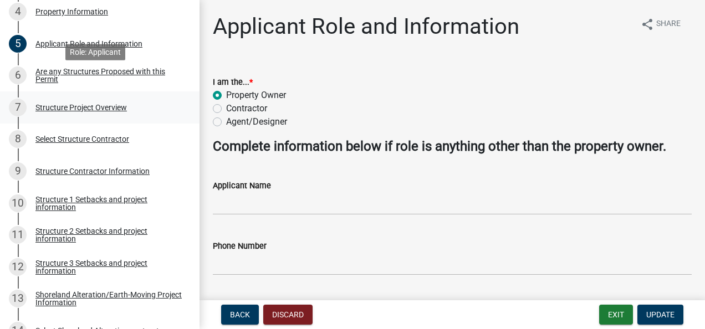
scroll to position [333, 0]
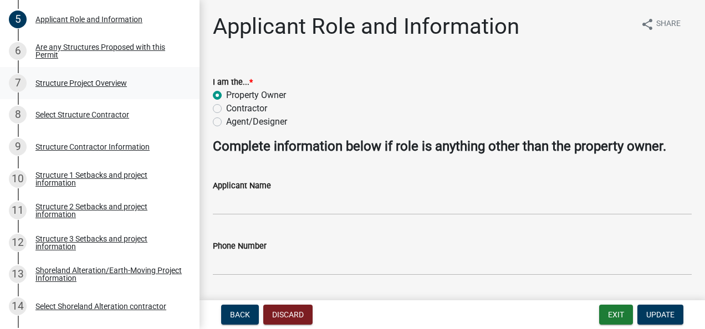
click at [57, 83] on div "Structure Project Overview" at bounding box center [80, 83] width 91 height 8
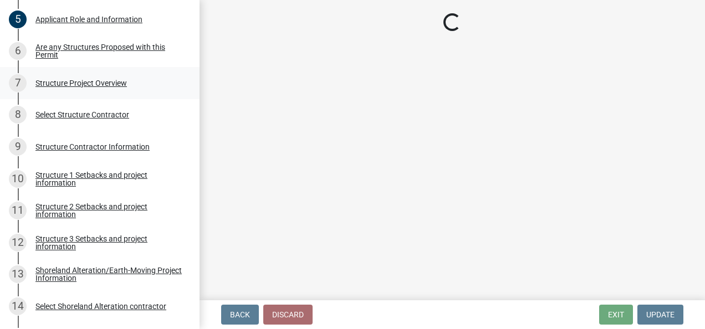
click at [57, 83] on div "Structure Project Overview" at bounding box center [80, 83] width 91 height 8
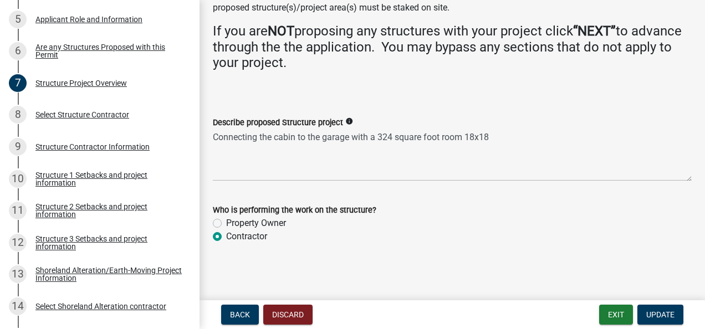
scroll to position [113, 0]
click at [69, 114] on div "Select Structure Contractor" at bounding box center [82, 115] width 94 height 8
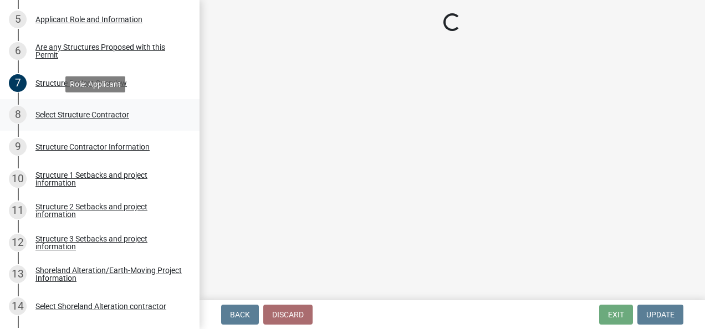
scroll to position [0, 0]
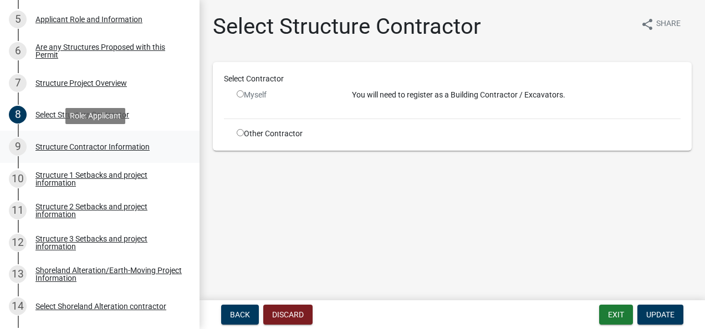
click at [53, 145] on div "Structure Contractor Information" at bounding box center [92, 147] width 114 height 8
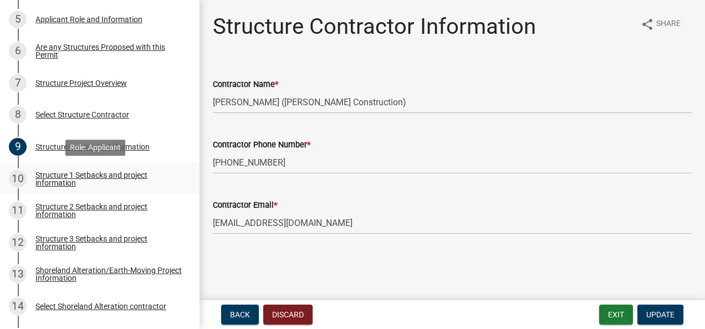
click at [58, 175] on div "Structure 1 Setbacks and project information" at bounding box center [108, 179] width 146 height 16
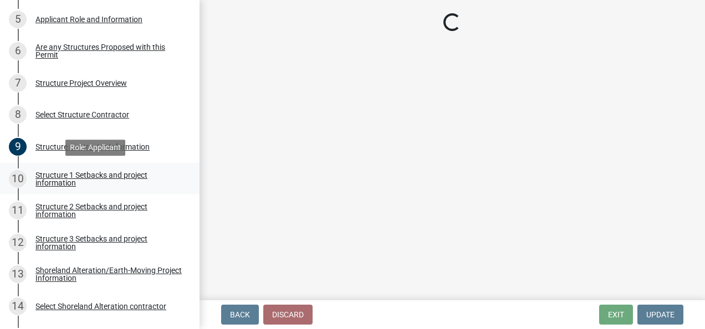
select select "c185e313-3403-4239-bd61-bb563c58a77a"
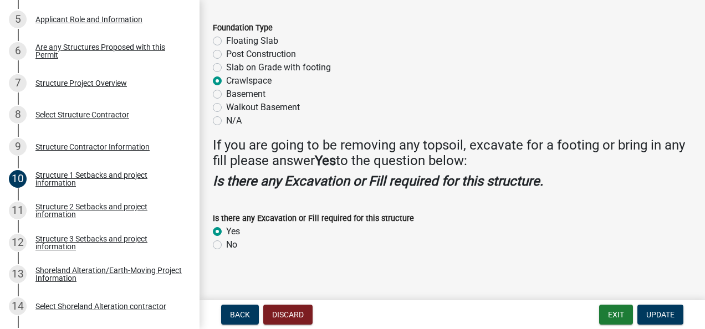
scroll to position [1515, 0]
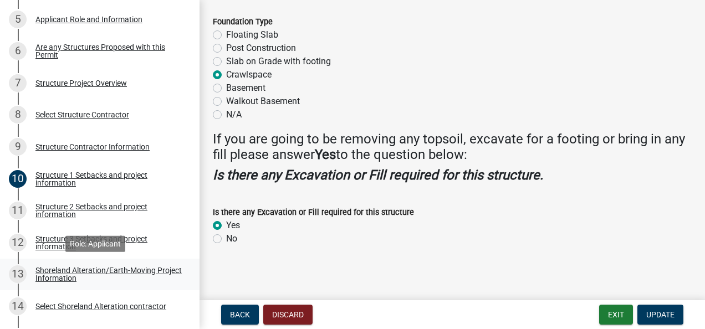
click at [73, 269] on div "Shoreland Alteration/Earth-Moving Project Information" at bounding box center [108, 275] width 146 height 16
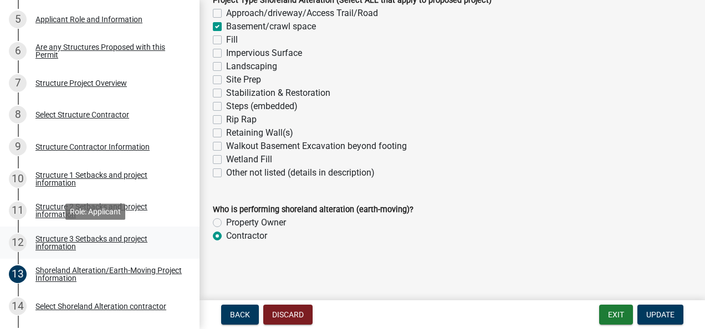
scroll to position [443, 0]
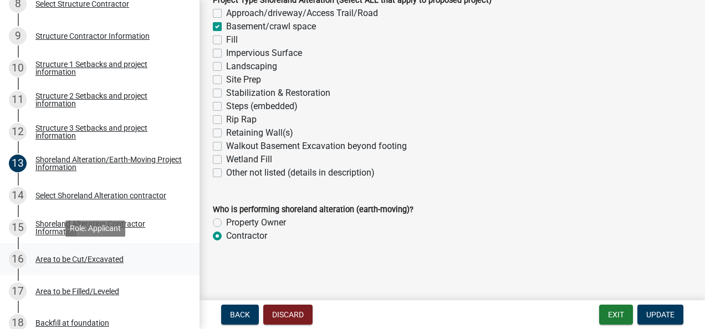
click at [49, 259] on div "Area to be Cut/Excavated" at bounding box center [79, 260] width 88 height 8
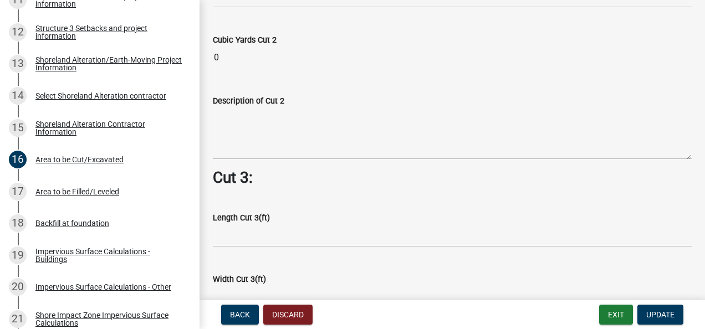
scroll to position [554, 0]
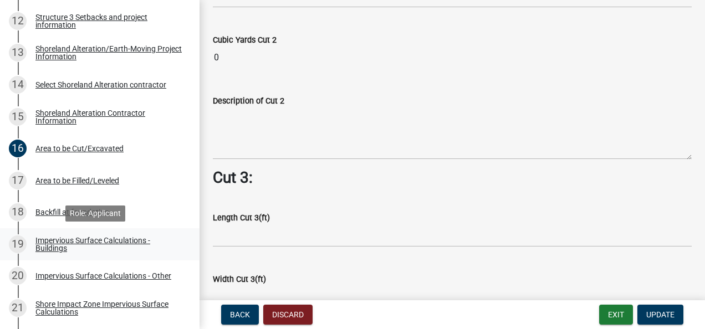
click at [63, 242] on div "Impervious Surface Calculations - Buildings" at bounding box center [108, 245] width 146 height 16
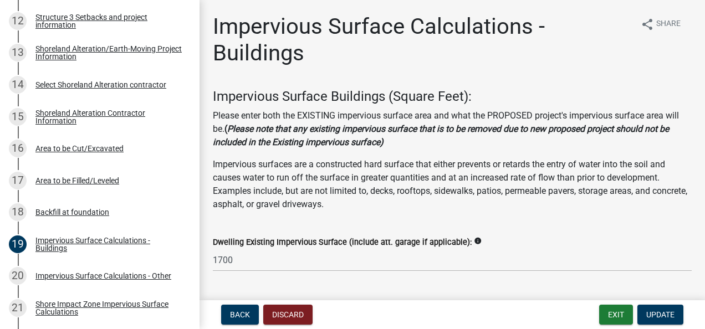
scroll to position [55, 0]
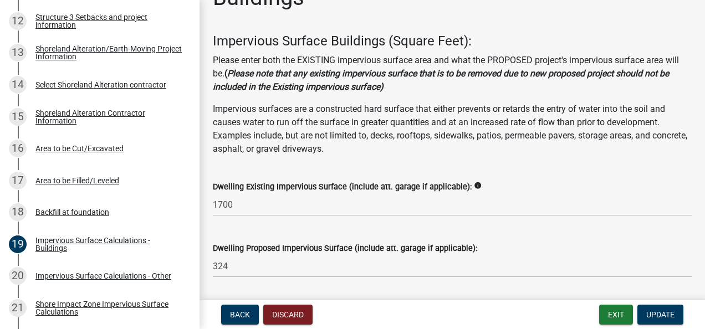
click at [474, 185] on icon "info" at bounding box center [478, 186] width 8 height 8
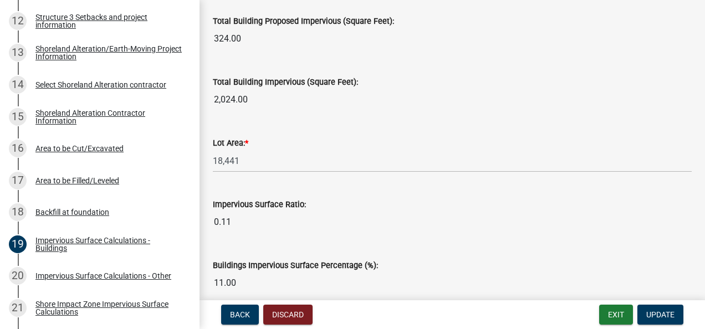
scroll to position [992, 0]
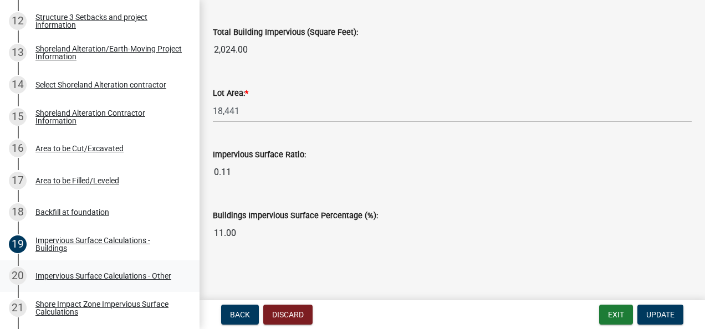
click at [73, 277] on div "Impervious Surface Calculations - Other" at bounding box center [103, 276] width 136 height 8
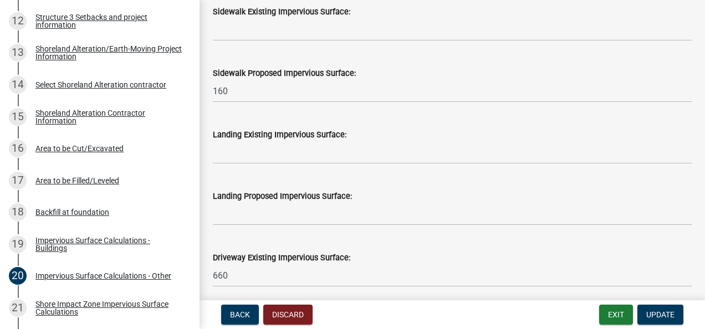
scroll to position [499, 0]
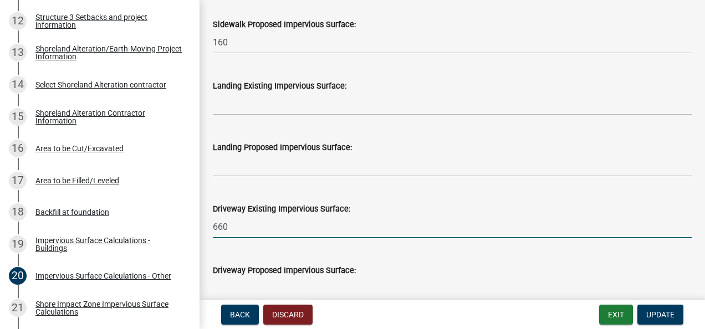
click at [235, 226] on input "660" at bounding box center [452, 227] width 479 height 23
type input "6"
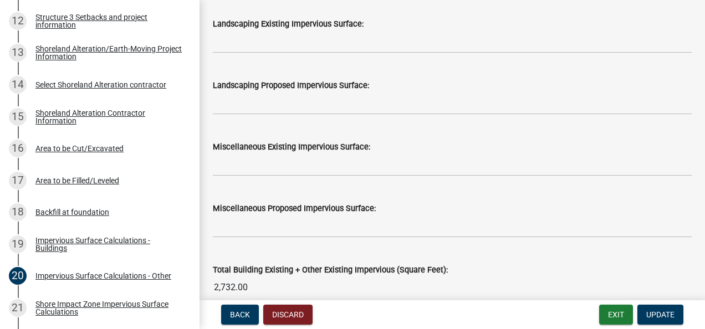
scroll to position [1109, 0]
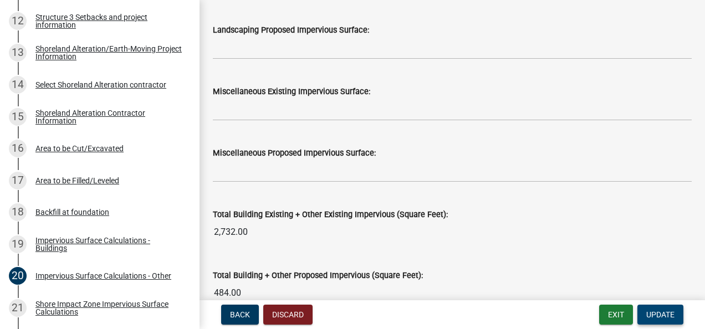
type input "774"
click at [656, 316] on span "Update" at bounding box center [660, 314] width 28 height 9
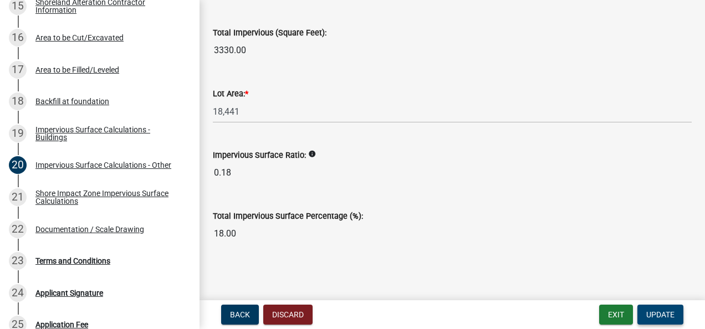
scroll to position [687, 0]
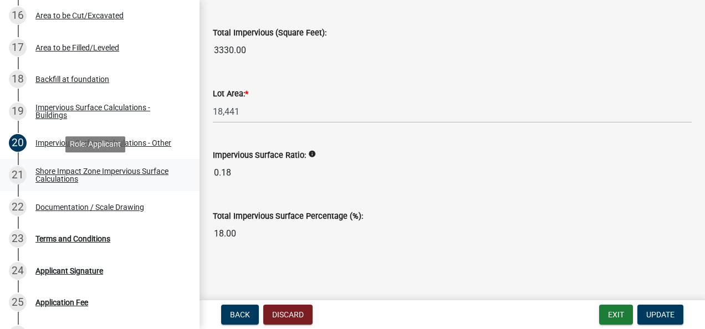
click at [51, 172] on div "Shore Impact Zone Impervious Surface Calculations" at bounding box center [108, 175] width 146 height 16
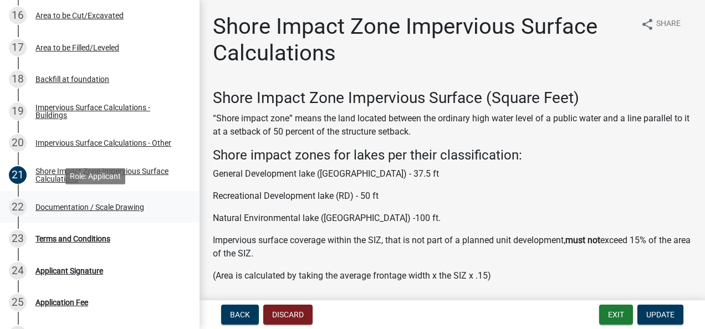
click at [49, 205] on div "Documentation / Scale Drawing" at bounding box center [89, 207] width 109 height 8
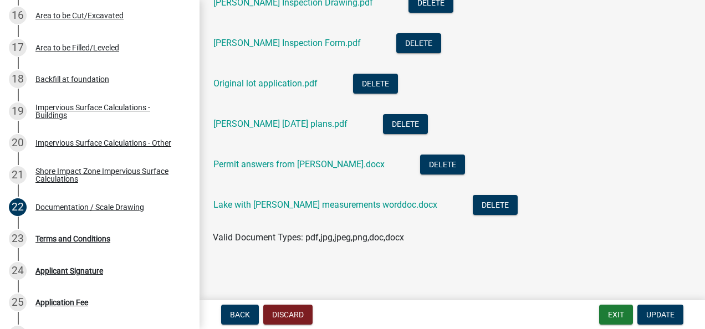
scroll to position [334, 0]
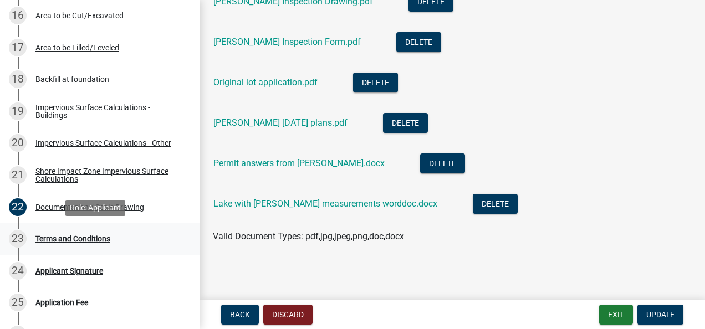
click at [47, 237] on div "Terms and Conditions" at bounding box center [72, 239] width 75 height 8
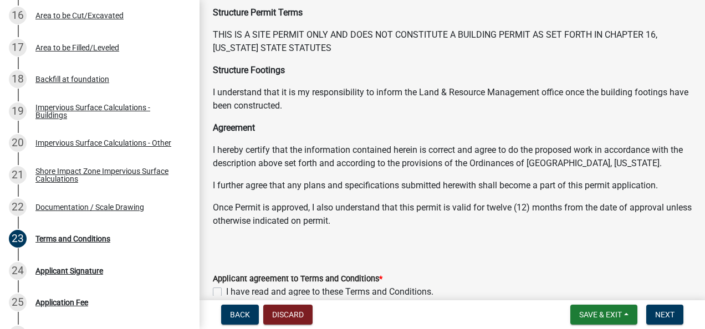
scroll to position [234, 0]
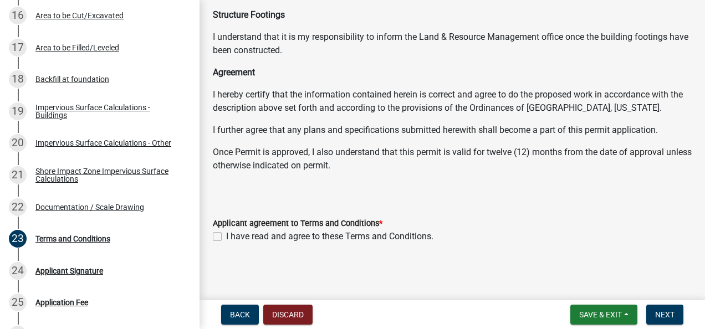
click at [226, 234] on label "I have read and agree to these Terms and Conditions." at bounding box center [329, 236] width 207 height 13
click at [226, 234] on input "I have read and agree to these Terms and Conditions." at bounding box center [229, 233] width 7 height 7
checkbox input "true"
click at [665, 312] on span "Next" at bounding box center [664, 314] width 19 height 9
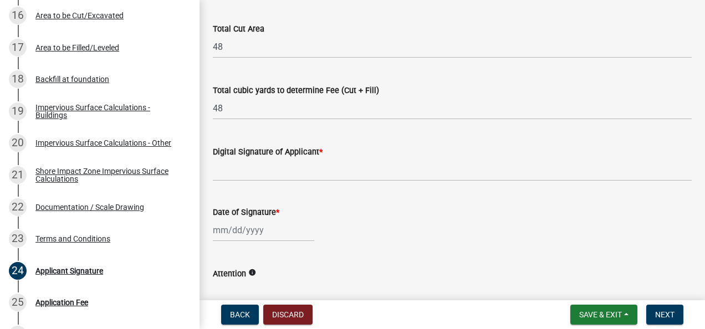
scroll to position [222, 0]
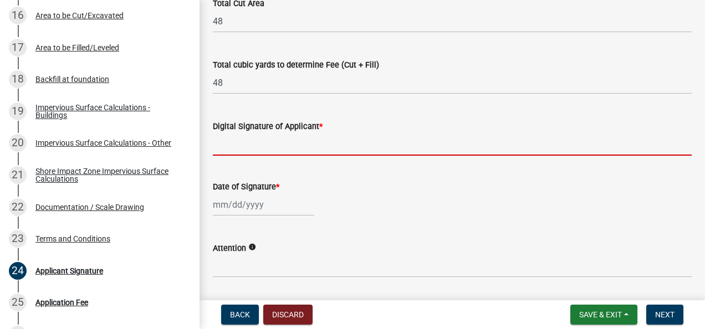
click at [223, 146] on input "Digital Signature of Applicant *" at bounding box center [452, 144] width 479 height 23
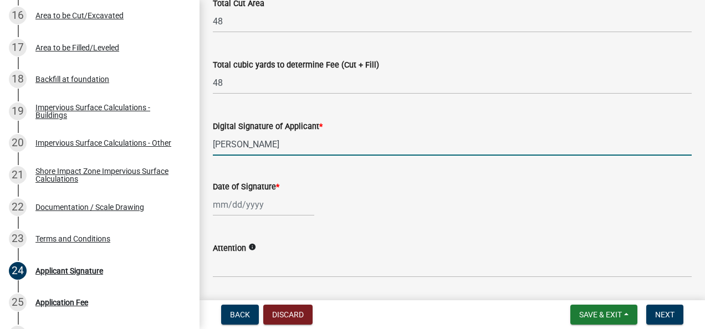
type input "[PERSON_NAME]"
click at [216, 203] on div at bounding box center [263, 204] width 101 height 23
select select "9"
select select "2025"
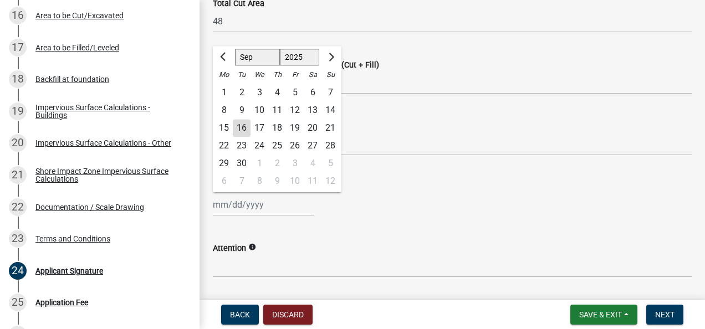
click at [239, 124] on div "16" at bounding box center [242, 128] width 18 height 18
type input "[DATE]"
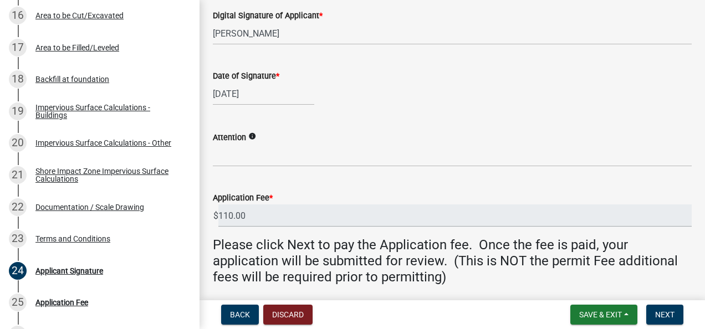
scroll to position [374, 0]
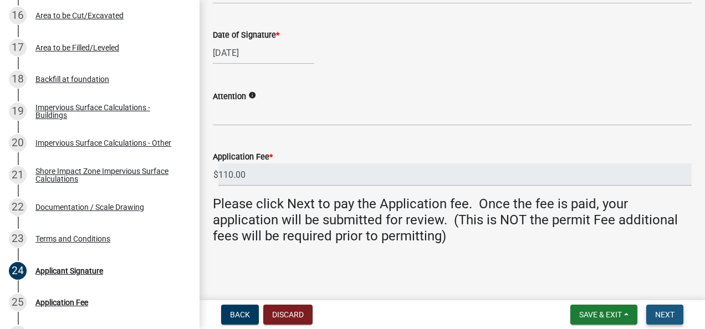
click at [665, 315] on span "Next" at bounding box center [664, 314] width 19 height 9
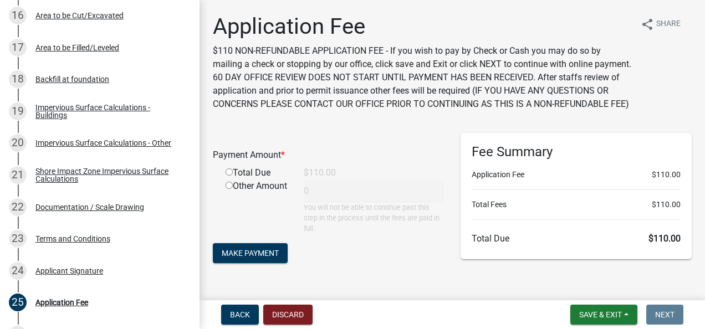
click at [232, 176] on input "radio" at bounding box center [229, 171] width 7 height 7
radio input "true"
type input "110"
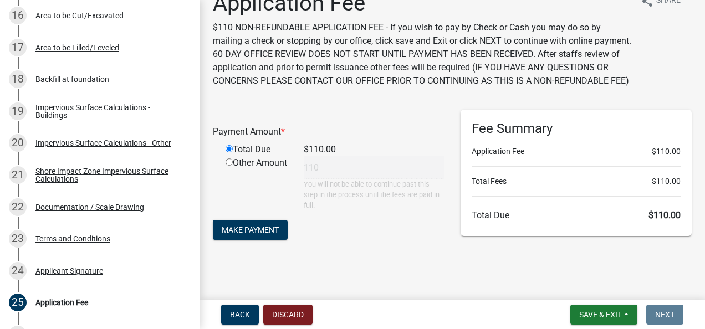
scroll to position [36, 0]
click at [238, 233] on span "Make Payment" at bounding box center [250, 229] width 57 height 9
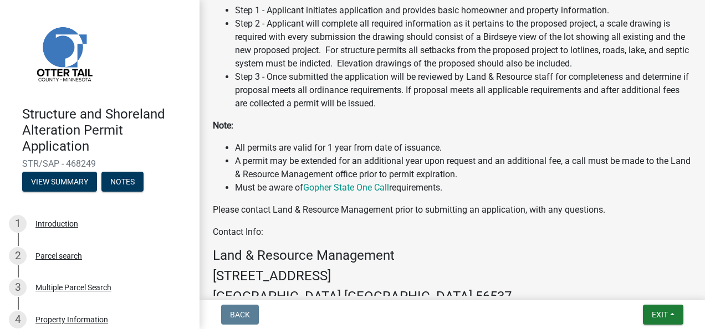
scroll to position [612, 0]
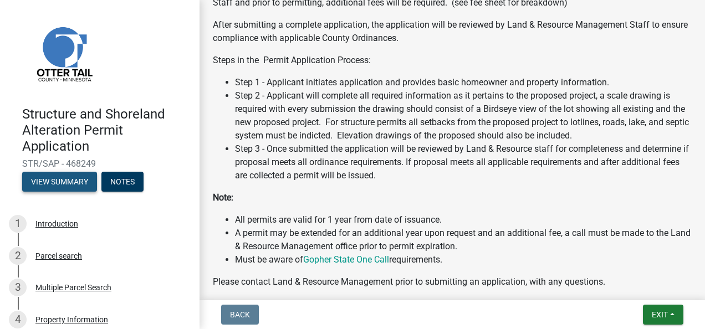
click at [52, 177] on button "View Summary" at bounding box center [59, 182] width 75 height 20
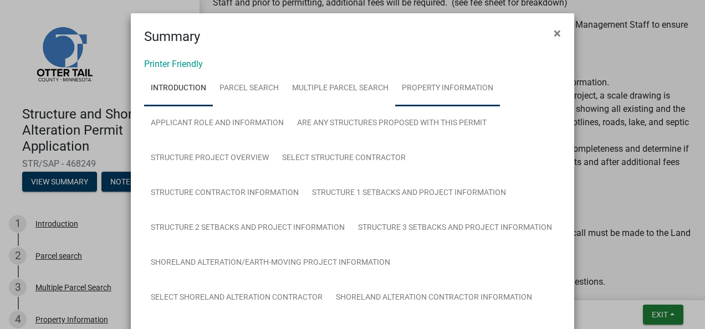
scroll to position [0, 0]
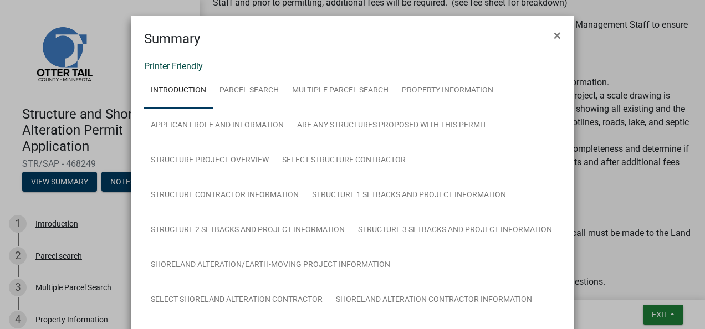
click at [176, 64] on link "Printer Friendly" at bounding box center [173, 66] width 59 height 11
click at [554, 34] on span "×" at bounding box center [557, 36] width 7 height 16
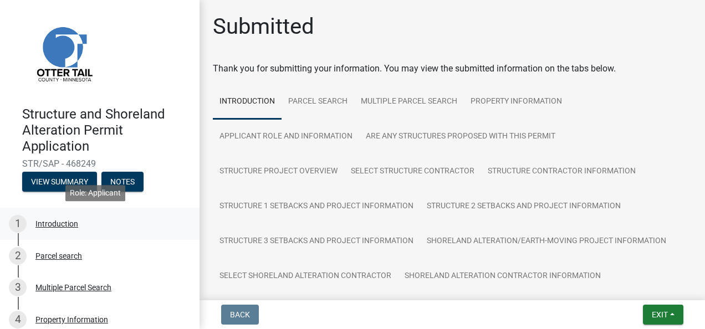
click at [50, 224] on div "Introduction" at bounding box center [56, 224] width 43 height 8
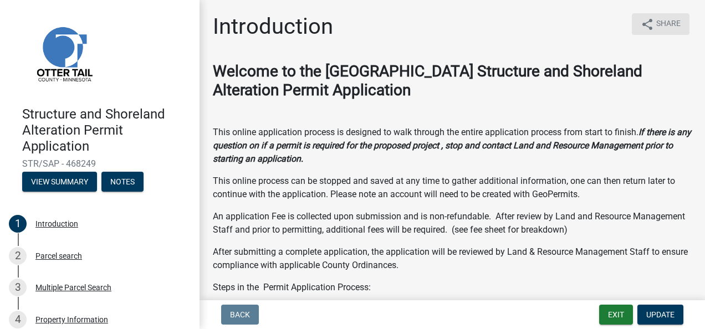
click at [656, 24] on span "Share" at bounding box center [668, 24] width 24 height 13
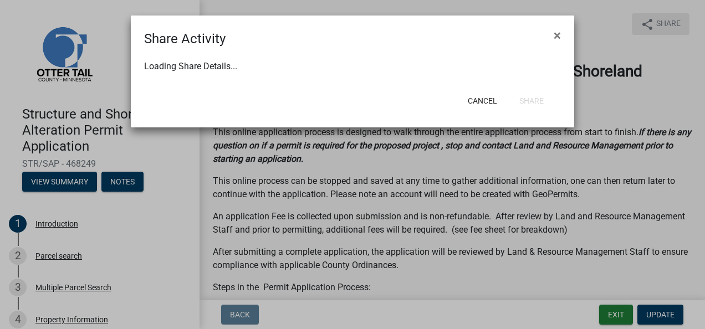
select select "1"
select select "0"
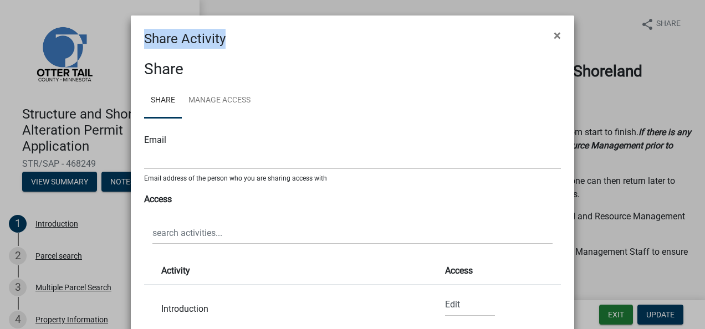
drag, startPoint x: 353, startPoint y: 21, endPoint x: 368, endPoint y: -4, distance: 29.1
click at [368, 0] on html "Internet Explorer does NOT work with GeoPermits. Get a new browser for more sec…" at bounding box center [352, 164] width 705 height 329
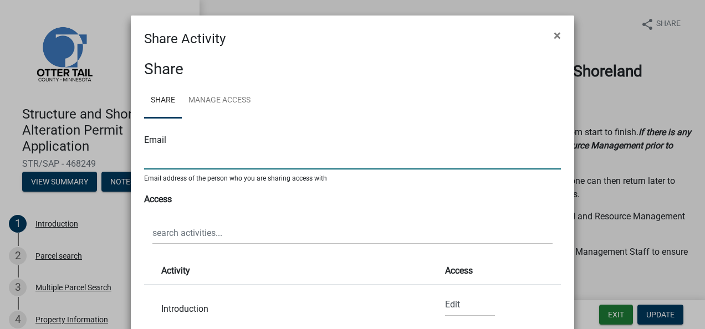
click at [150, 155] on input "text" at bounding box center [352, 158] width 417 height 23
type input "dugarv61@icloud.com"
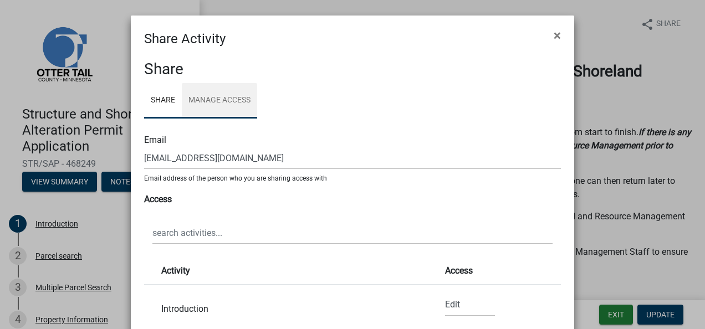
click at [206, 99] on link "Manage Access" at bounding box center [219, 100] width 75 height 35
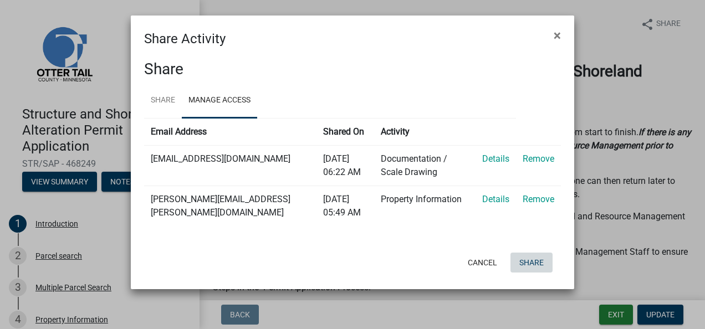
click at [542, 260] on button "Share" at bounding box center [531, 263] width 42 height 20
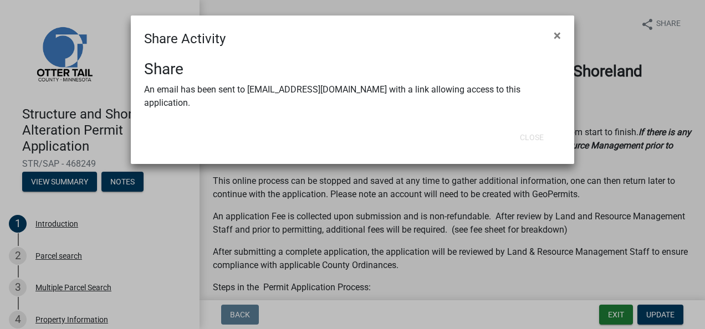
click at [160, 130] on div at bounding box center [207, 137] width 145 height 29
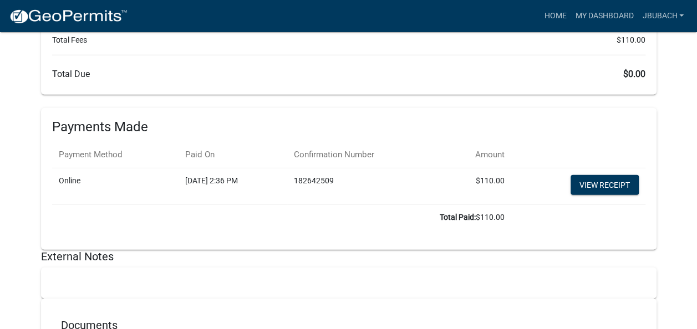
scroll to position [14074, 0]
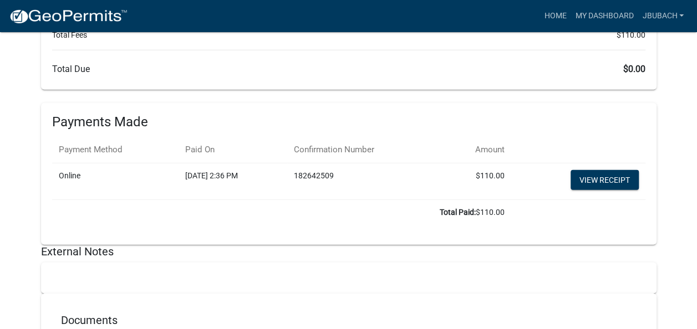
click at [83, 263] on div at bounding box center [348, 278] width 615 height 31
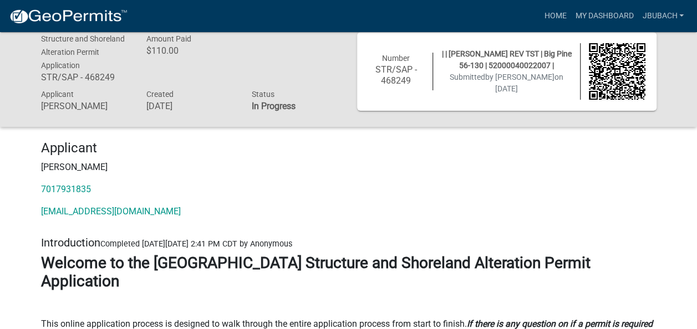
scroll to position [0, 0]
